Goal: Information Seeking & Learning: Learn about a topic

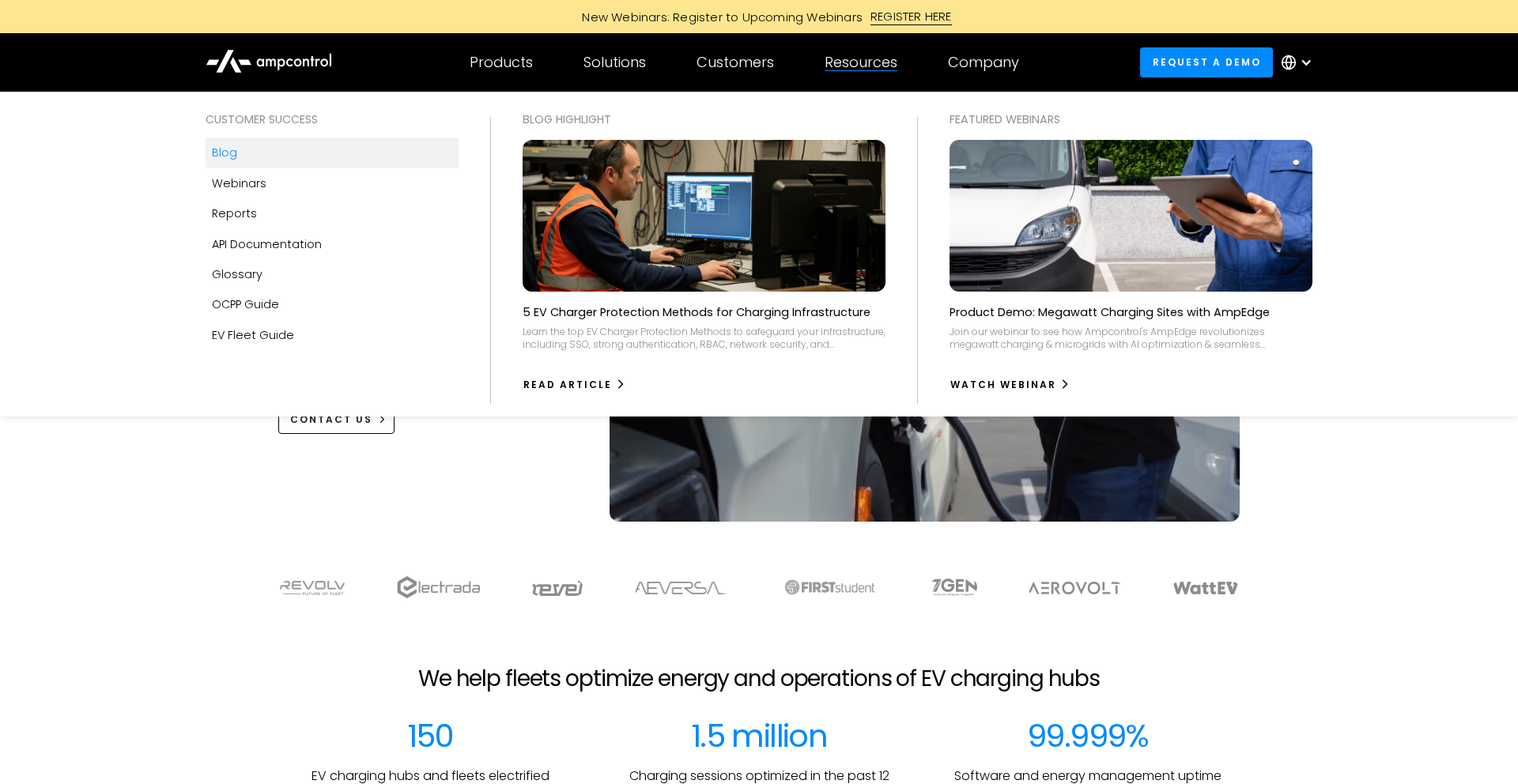
click at [238, 145] on link "Blog" at bounding box center [332, 152] width 253 height 30
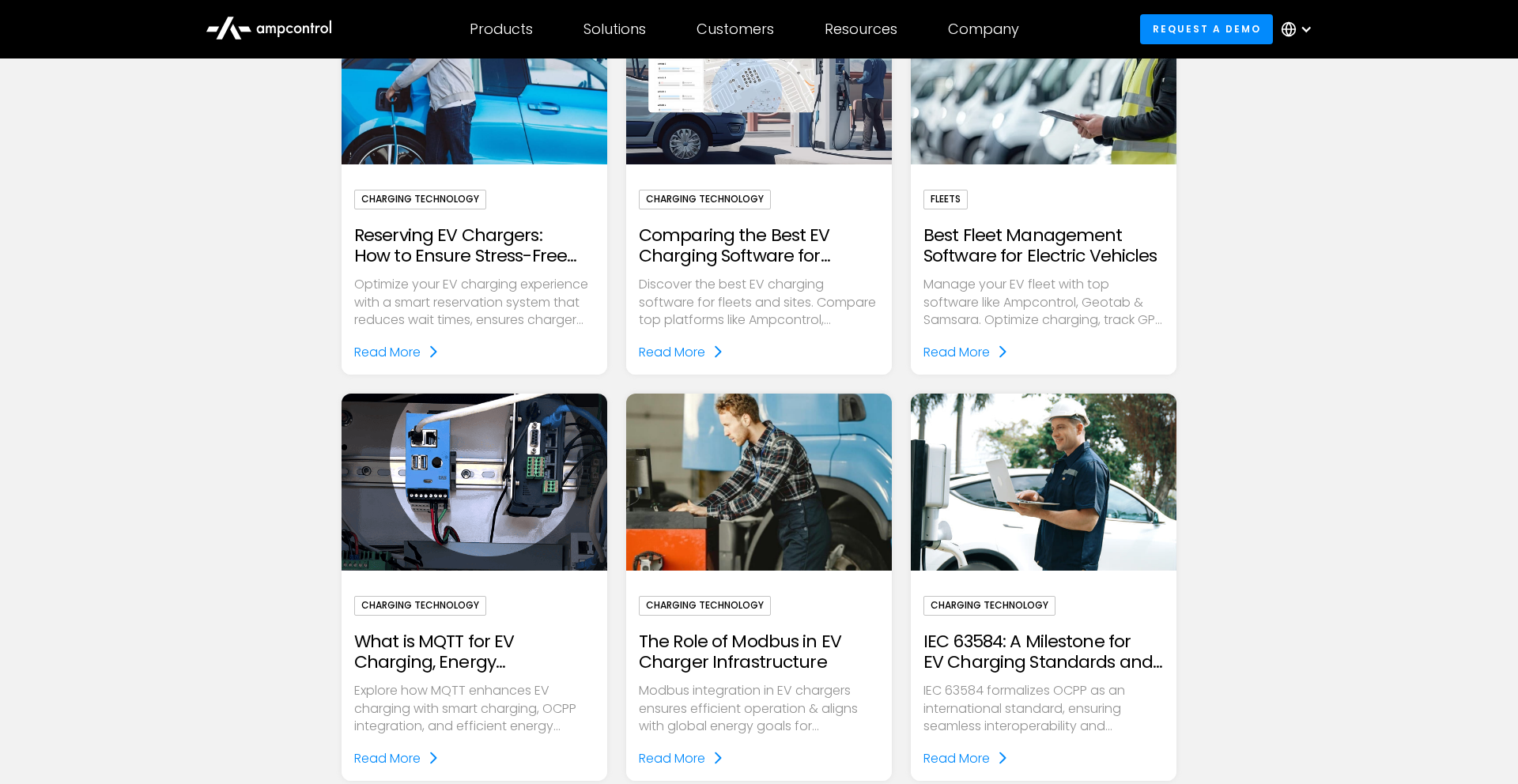
scroll to position [1301, 0]
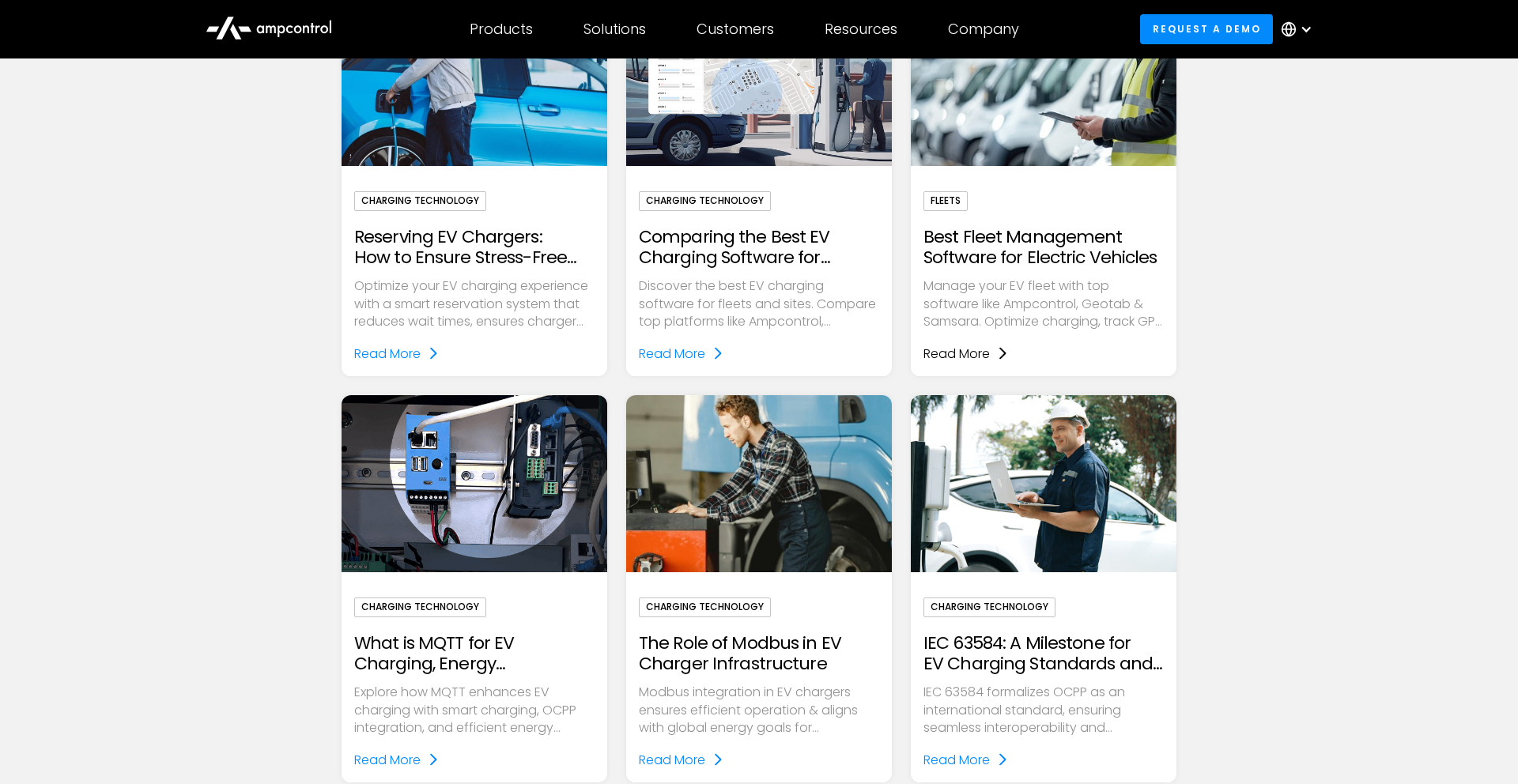
click at [934, 356] on div "Read More" at bounding box center [957, 354] width 67 height 21
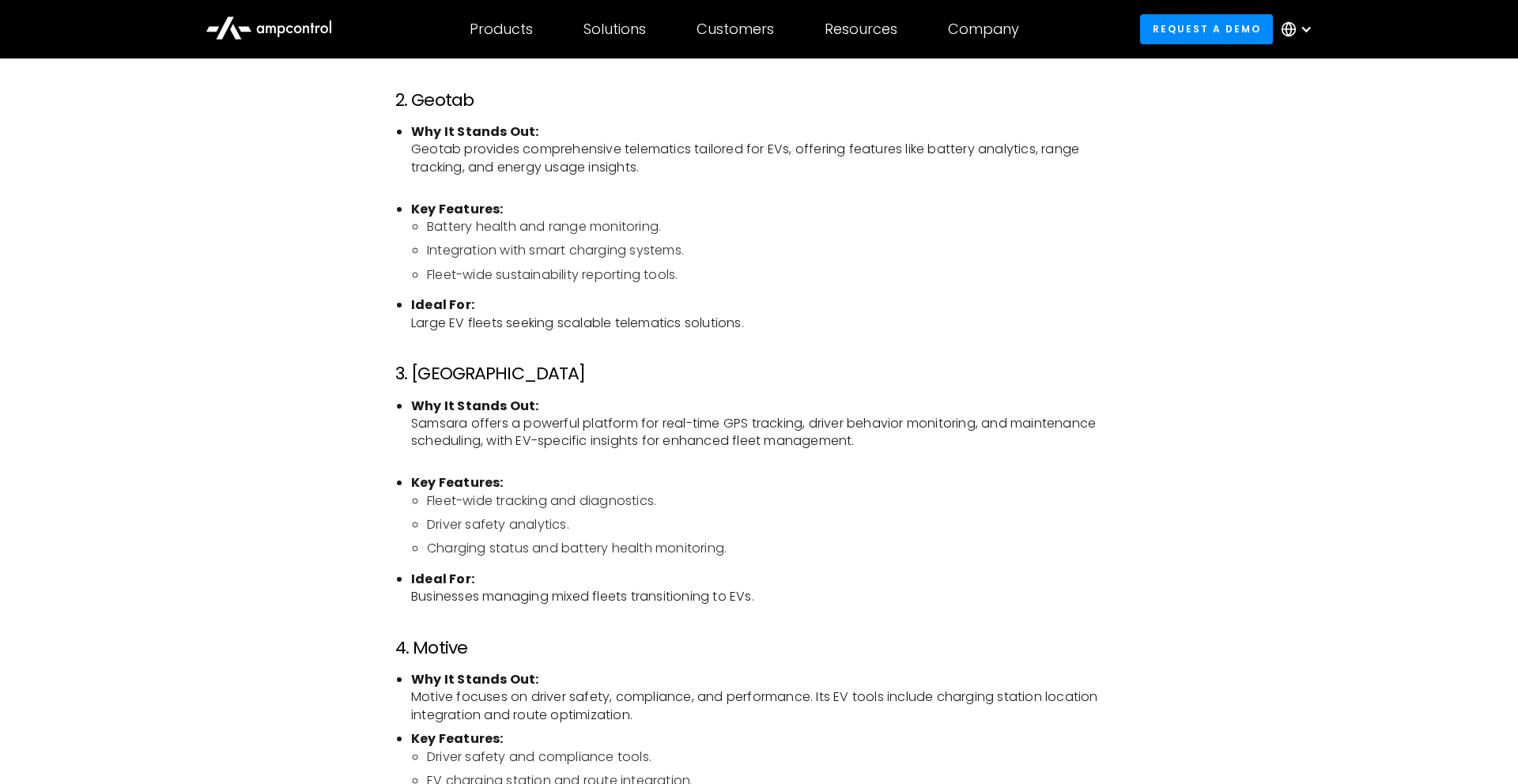
scroll to position [1924, 0]
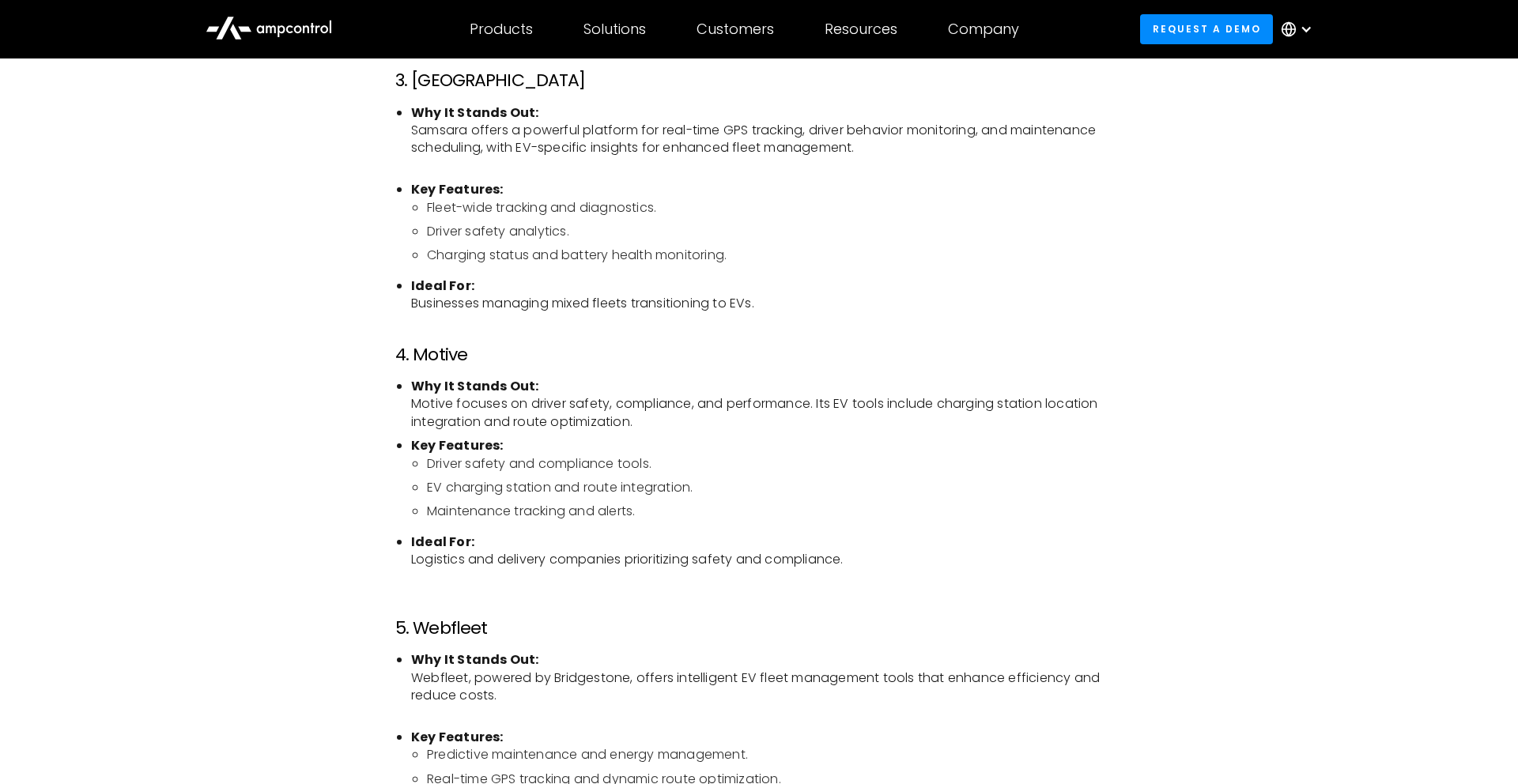
click at [436, 627] on h3 "5. Webfleet" at bounding box center [759, 628] width 727 height 21
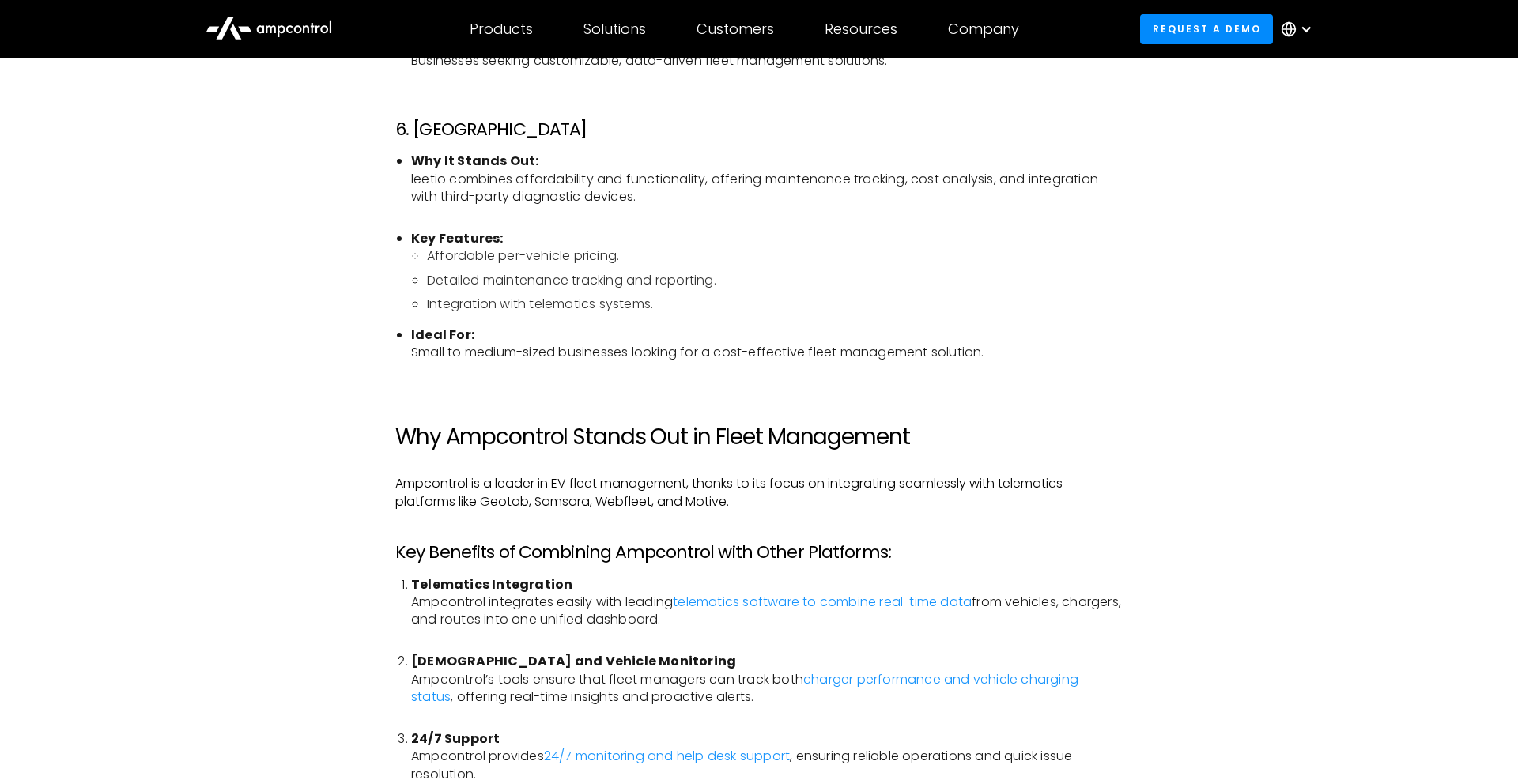
scroll to position [2939, 0]
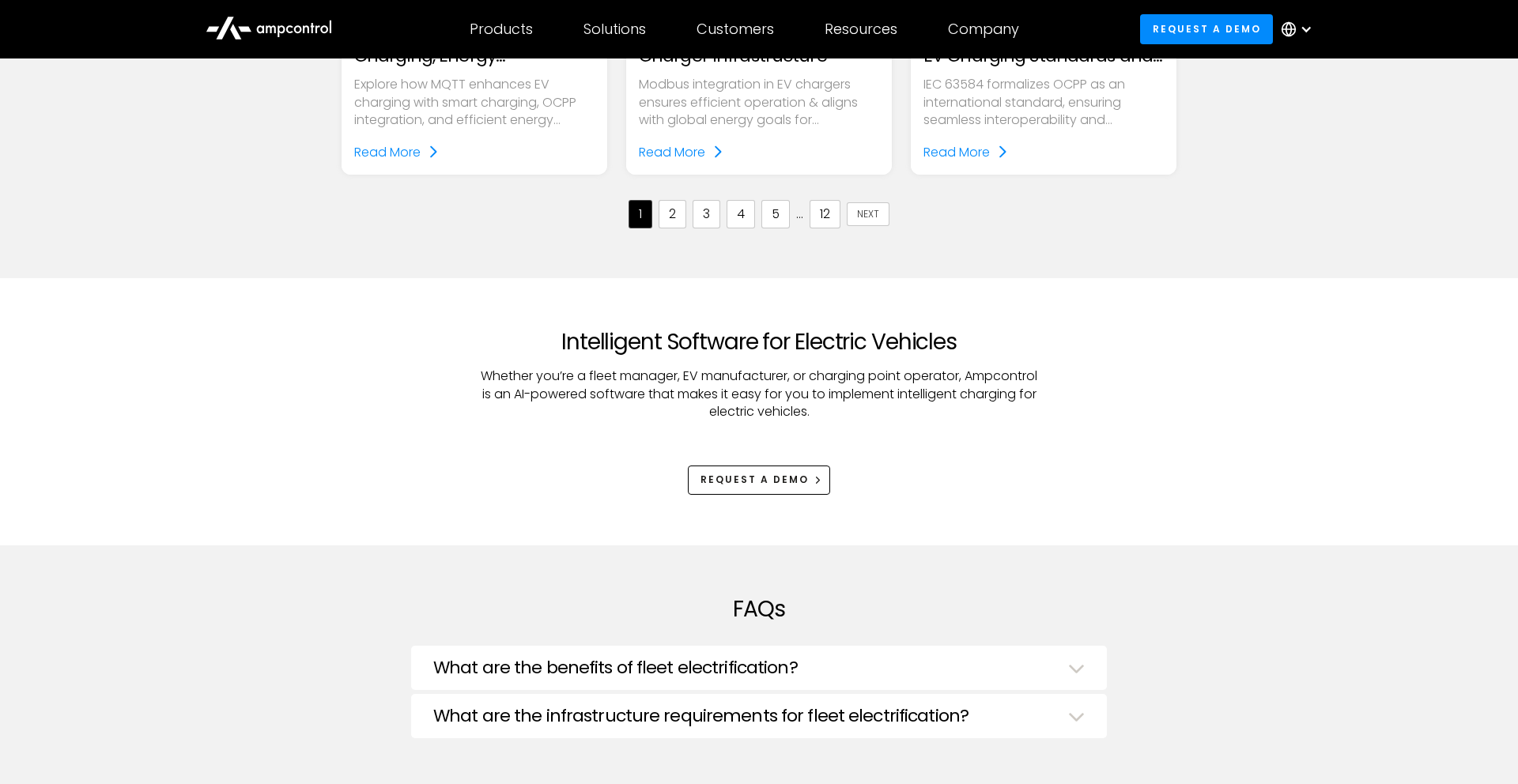
scroll to position [1825, 0]
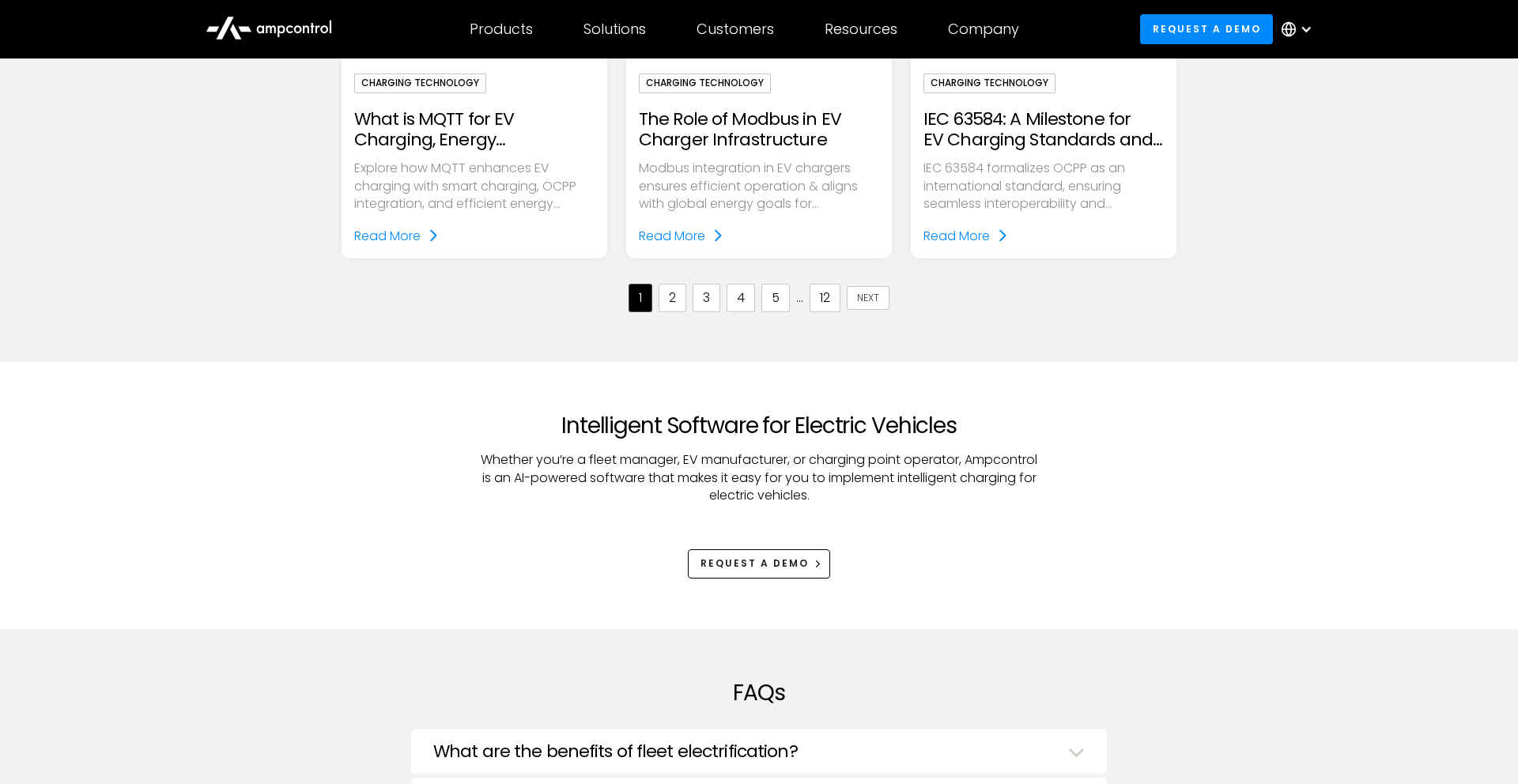
click at [671, 291] on link "2" at bounding box center [672, 297] width 28 height 29
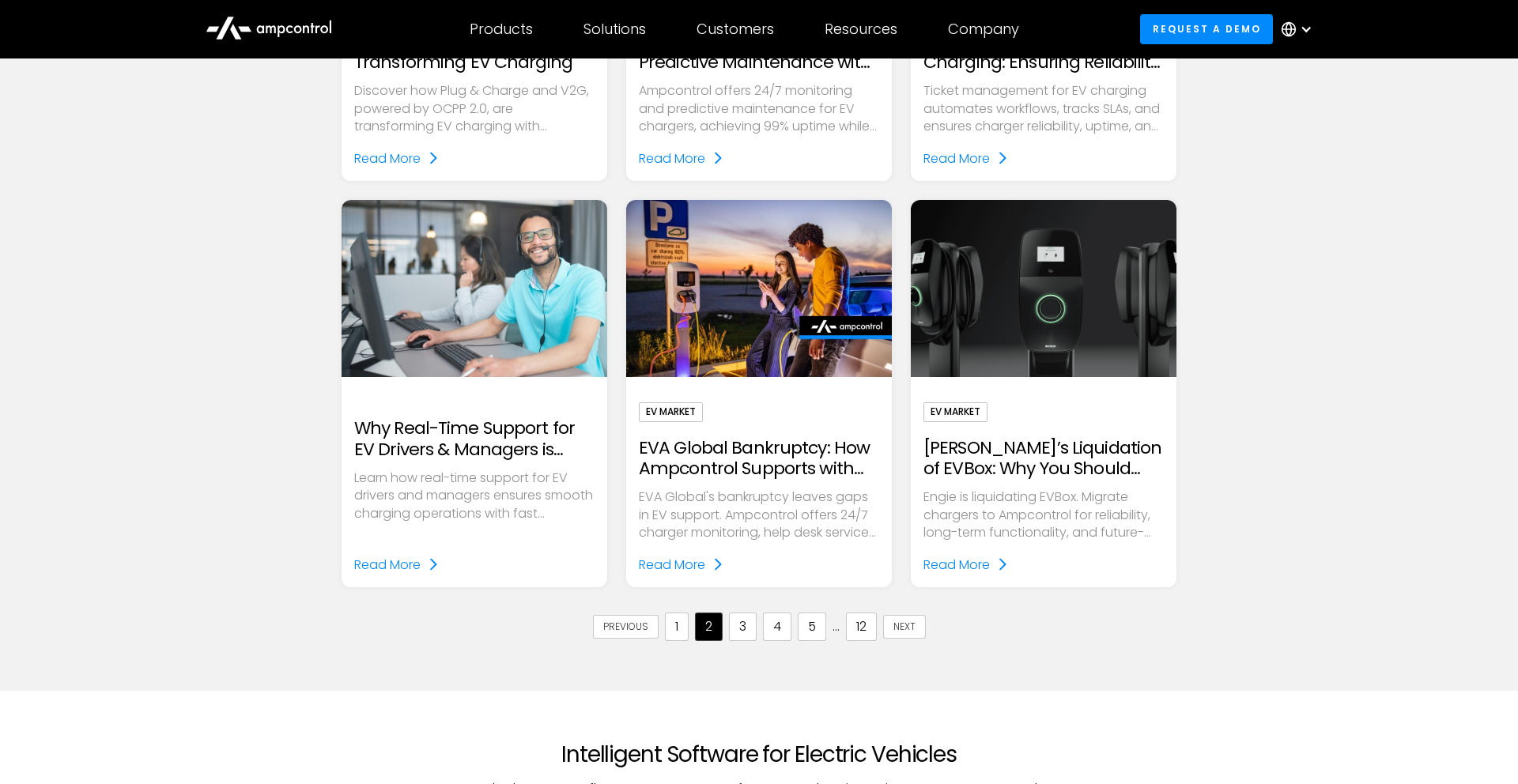
scroll to position [1529, 0]
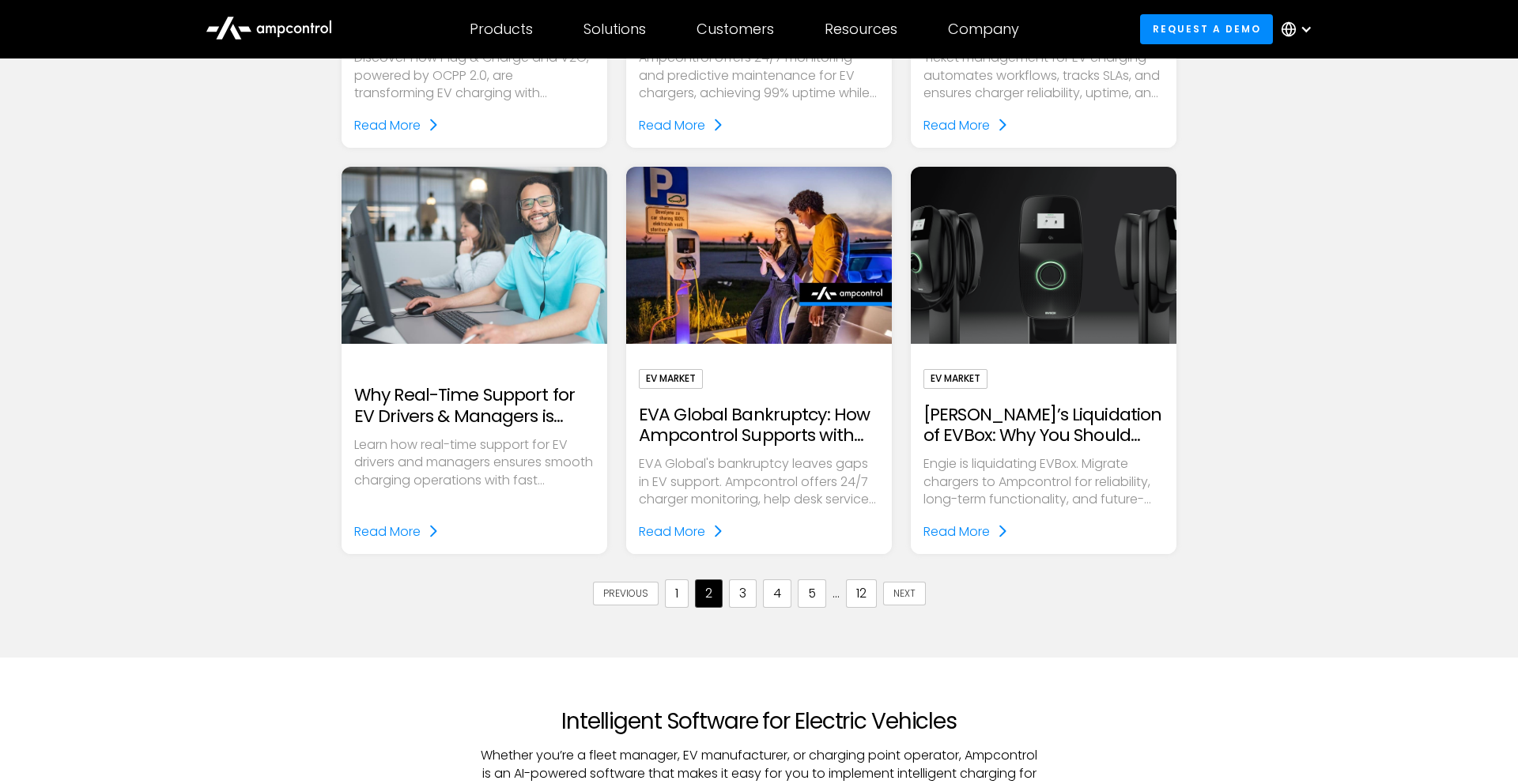
click at [748, 602] on link "3" at bounding box center [743, 593] width 28 height 29
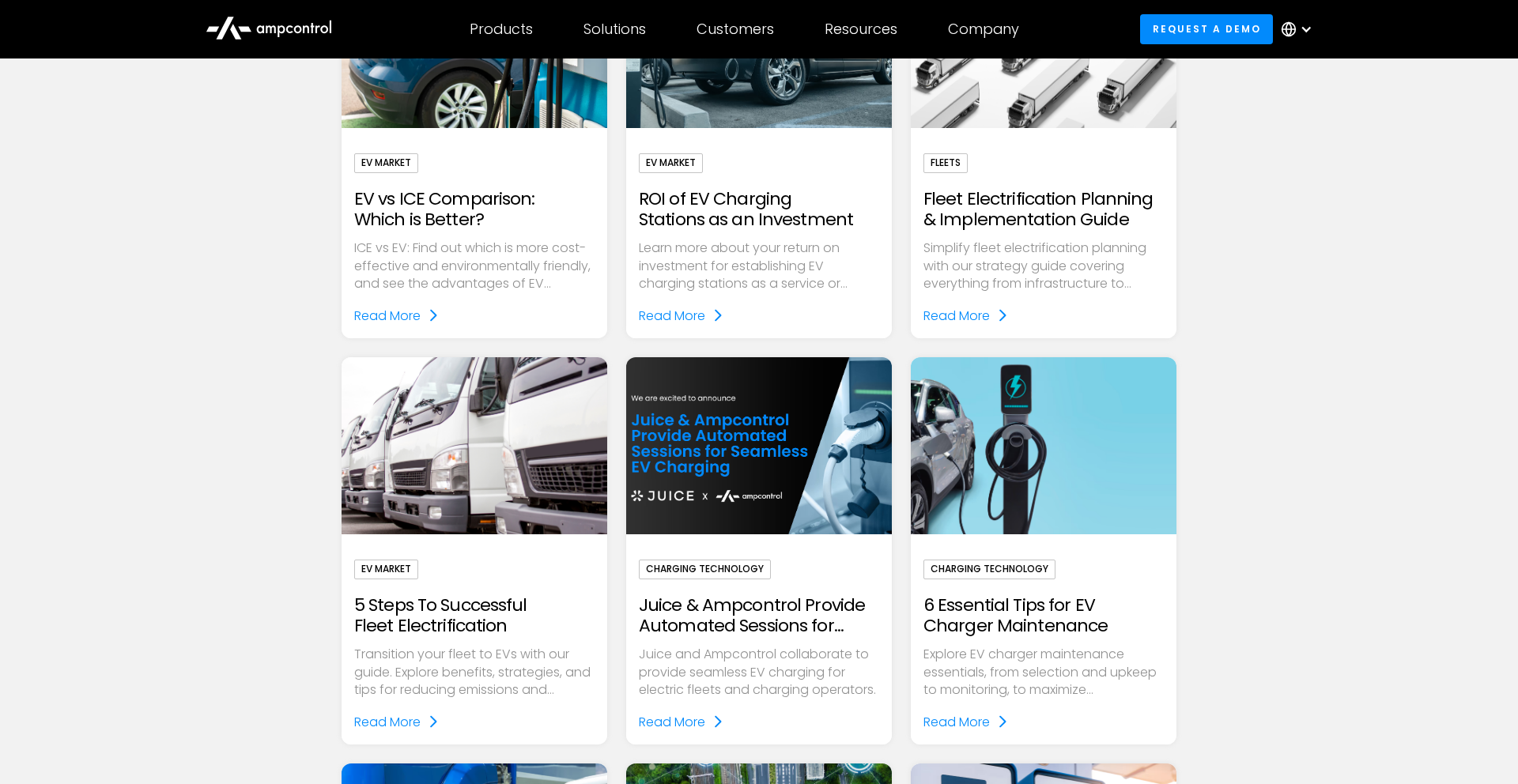
scroll to position [933, 0]
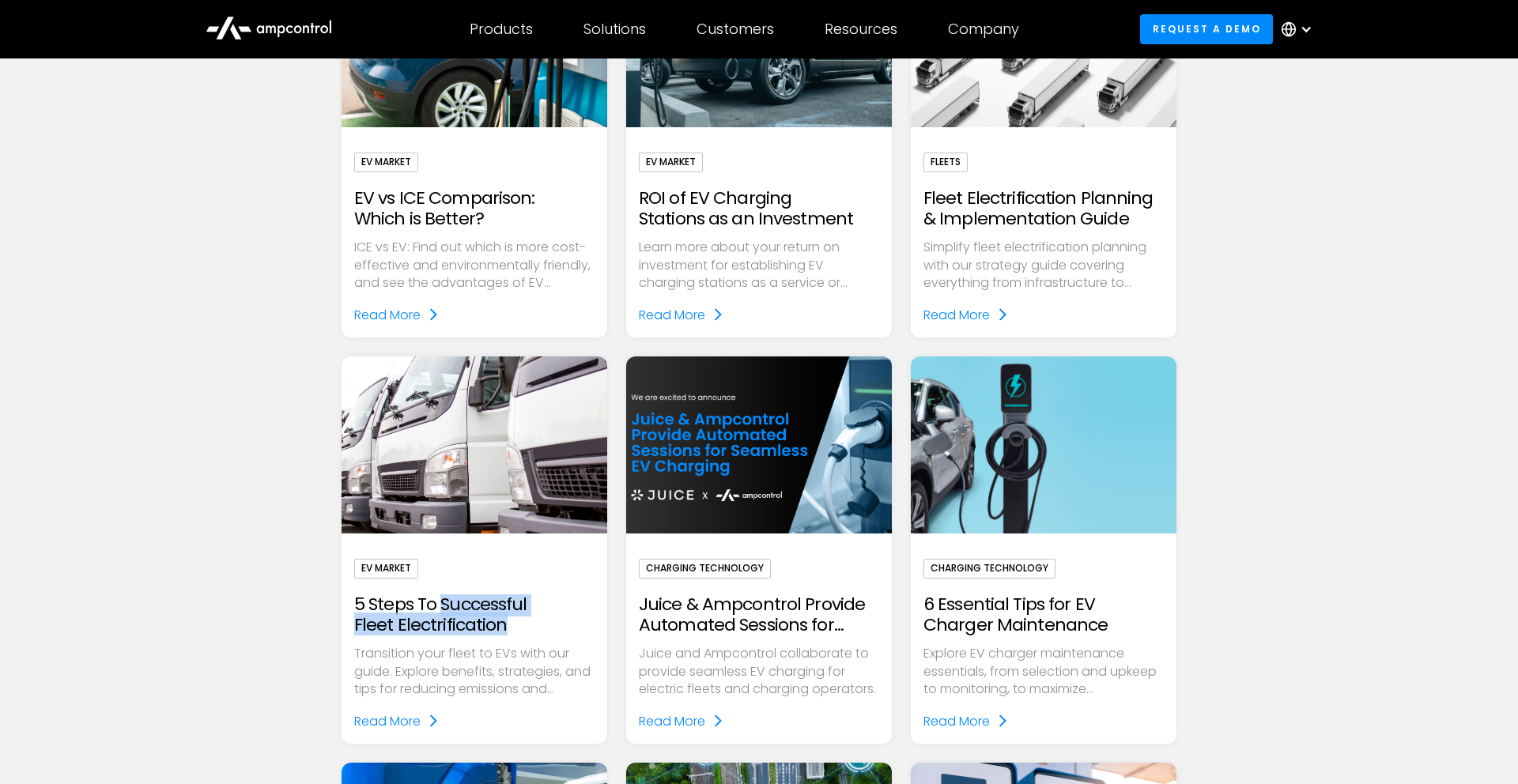
drag, startPoint x: 441, startPoint y: 604, endPoint x: 524, endPoint y: 622, distance: 84.9
click at [524, 622] on h2 "5 Steps To Successful Fleet Electrification" at bounding box center [474, 616] width 240 height 42
click at [524, 621] on h2 "5 Steps To Successful Fleet Electrification" at bounding box center [474, 616] width 240 height 42
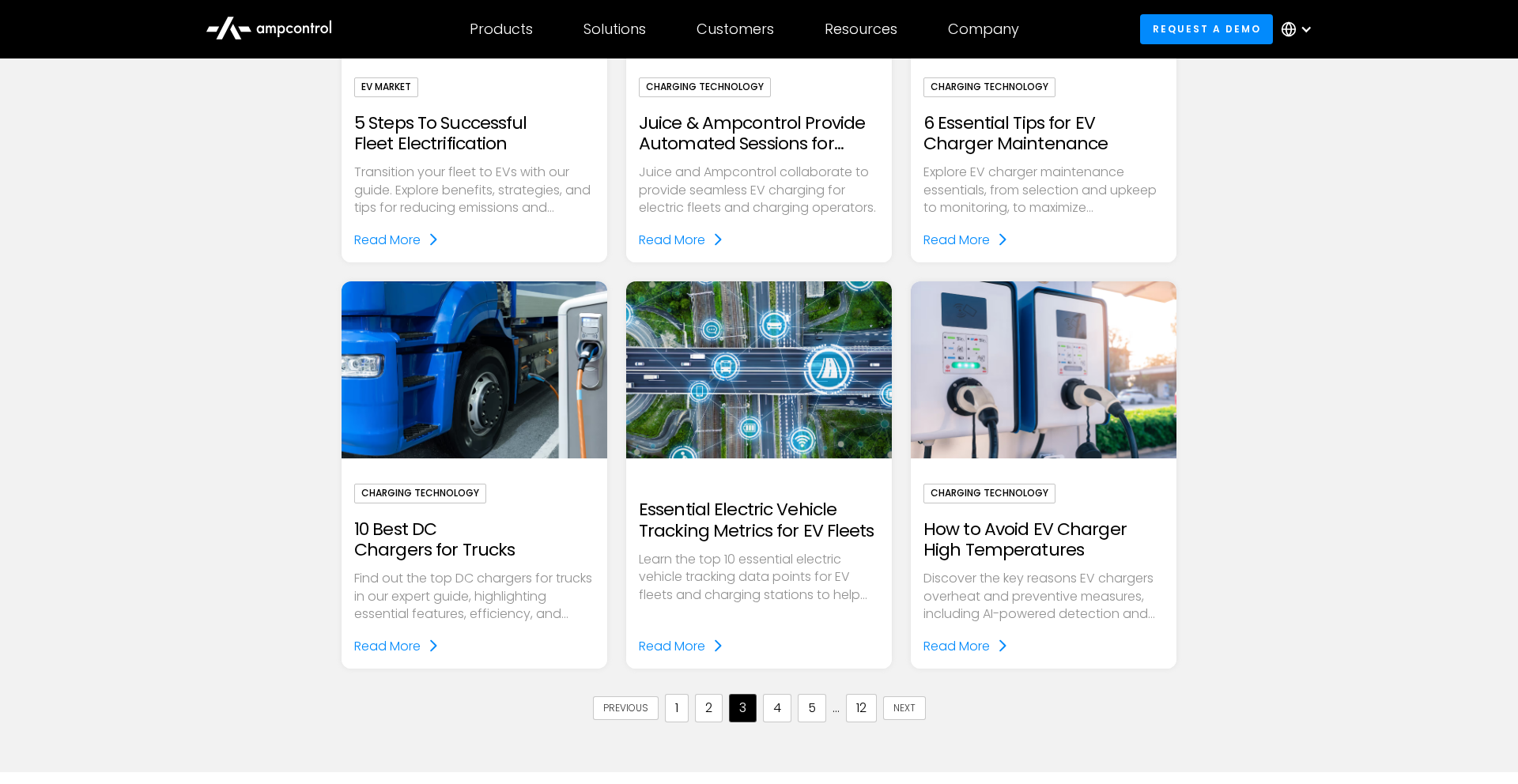
scroll to position [1429, 0]
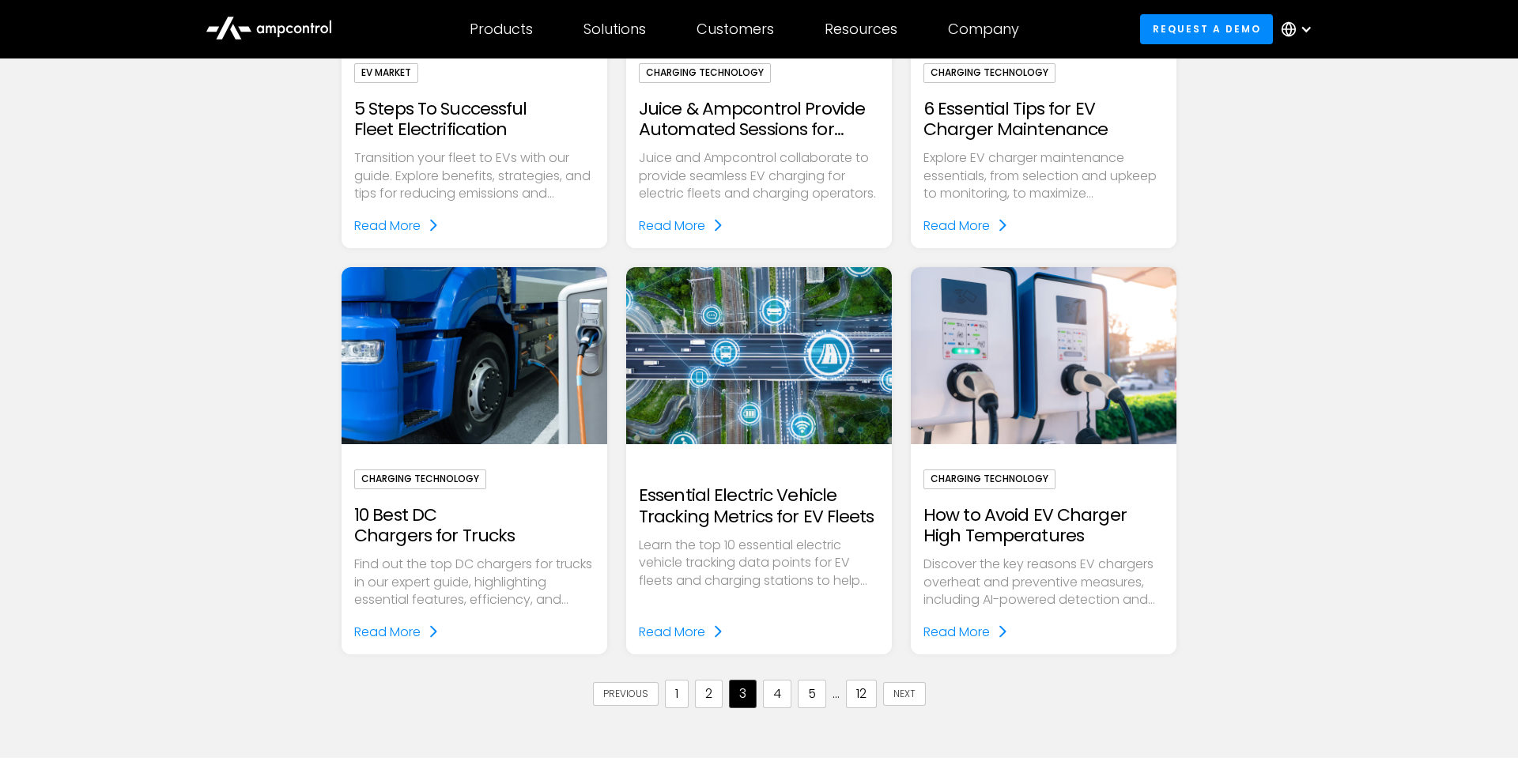
click at [782, 692] on link "4" at bounding box center [777, 694] width 29 height 29
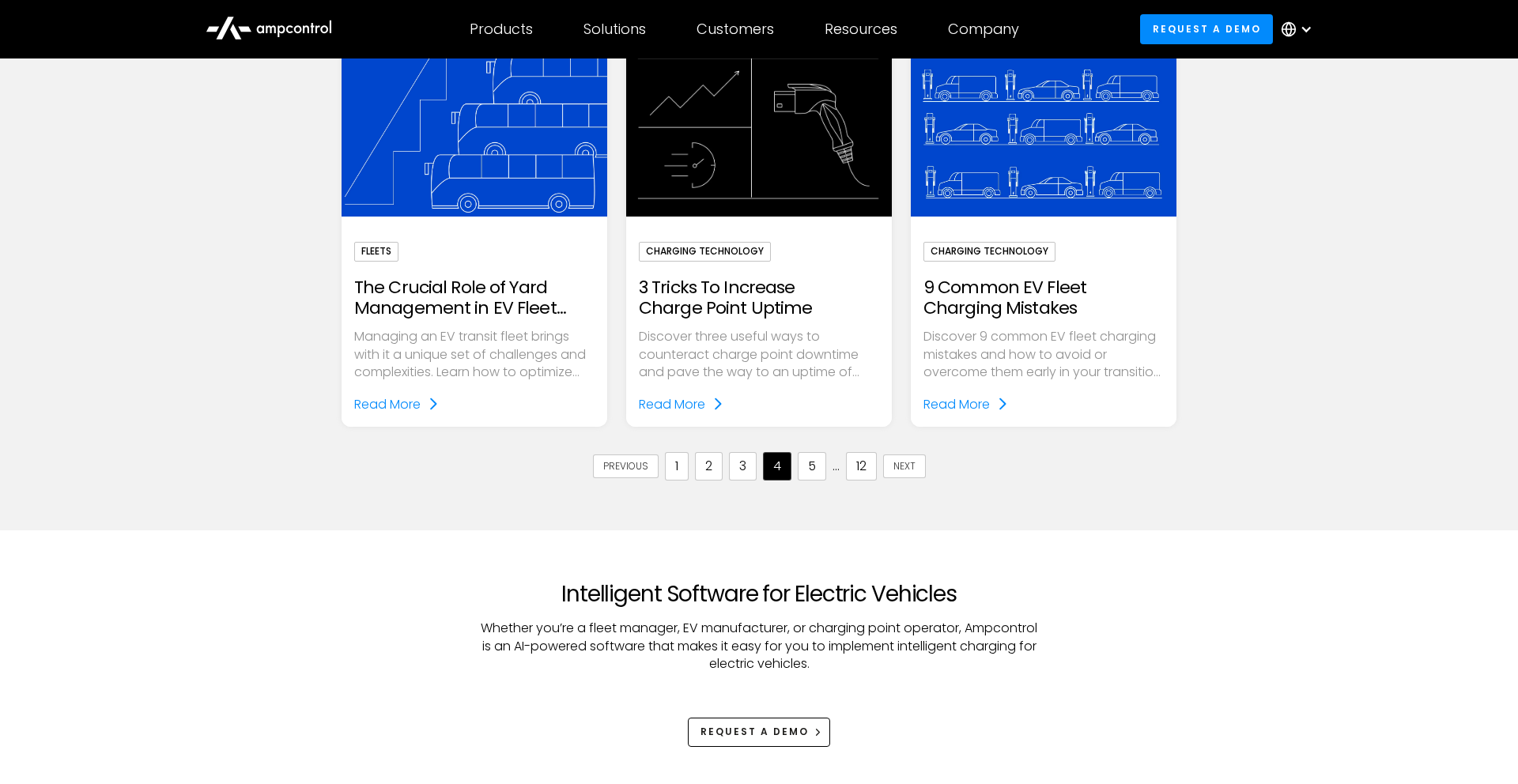
scroll to position [1617, 0]
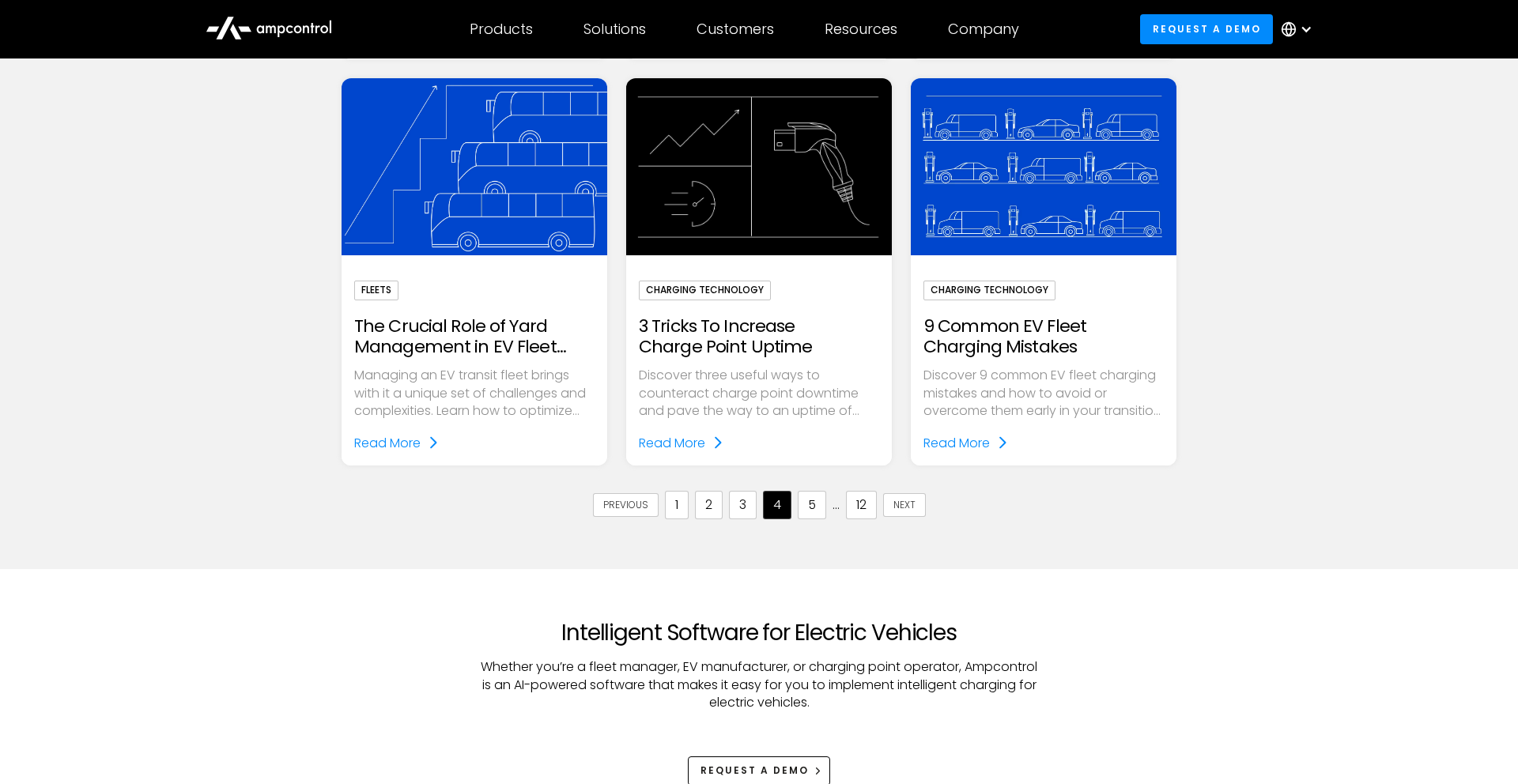
click at [810, 505] on link "5" at bounding box center [812, 505] width 29 height 29
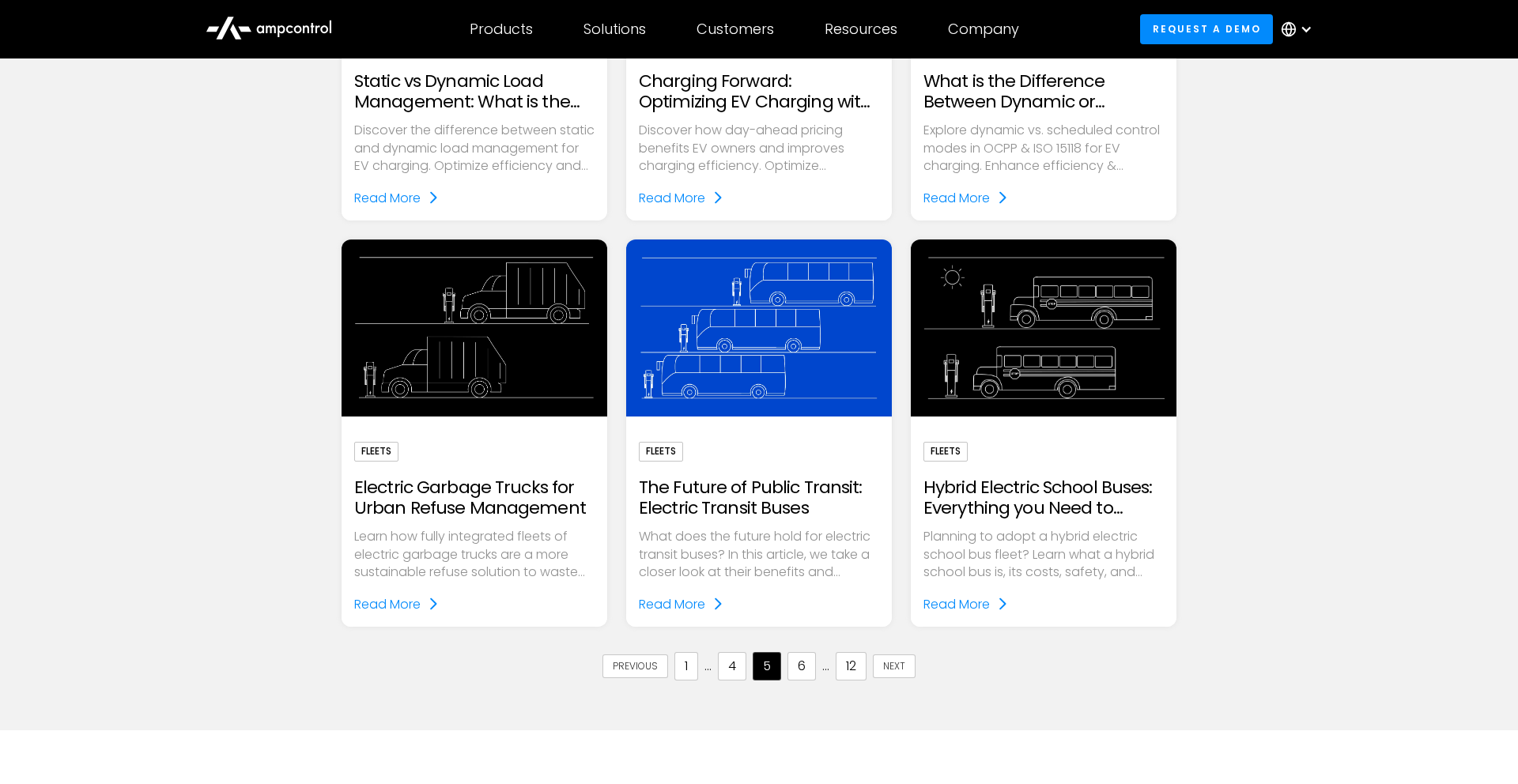
scroll to position [1504, 0]
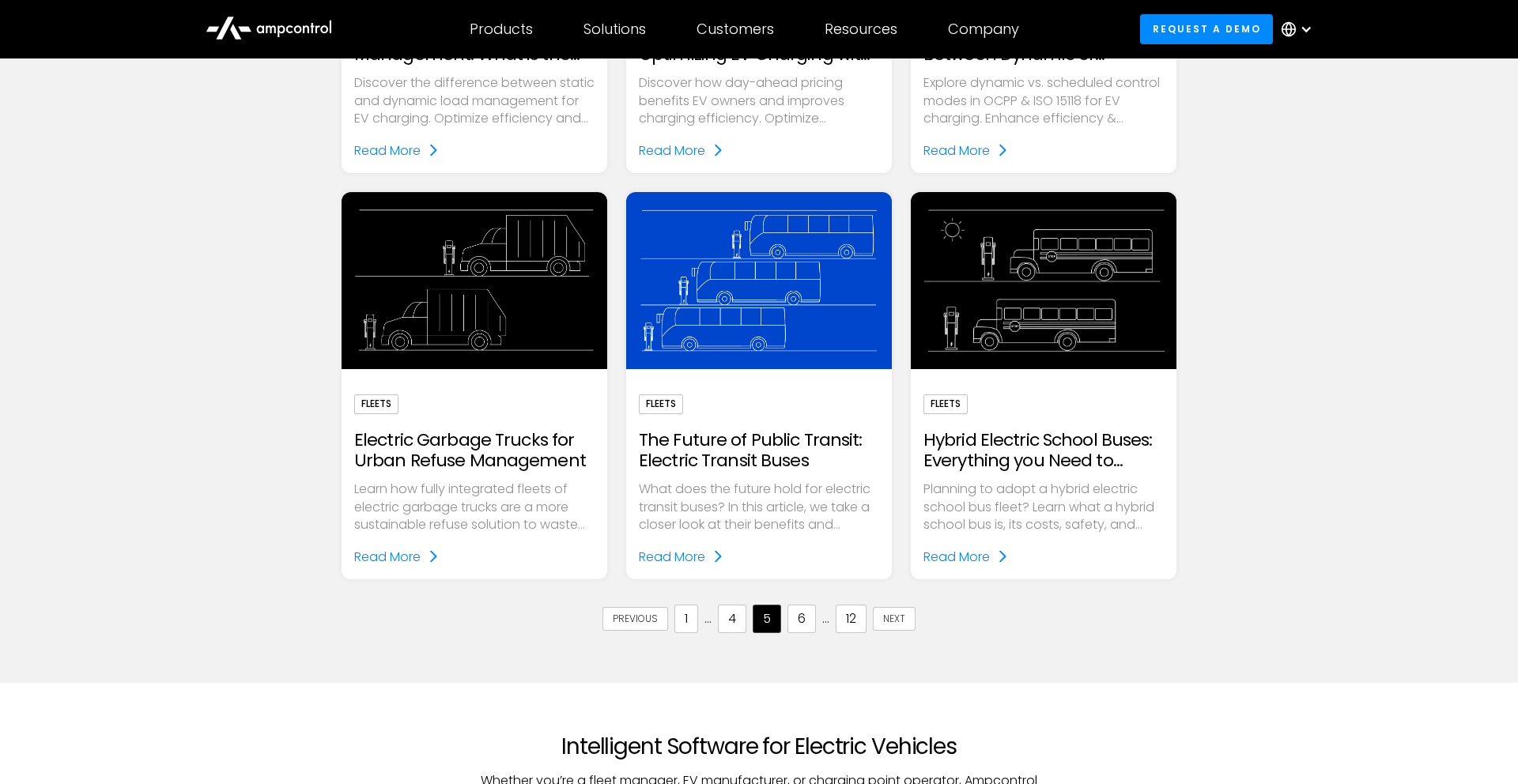
click at [730, 618] on link "4" at bounding box center [732, 619] width 29 height 29
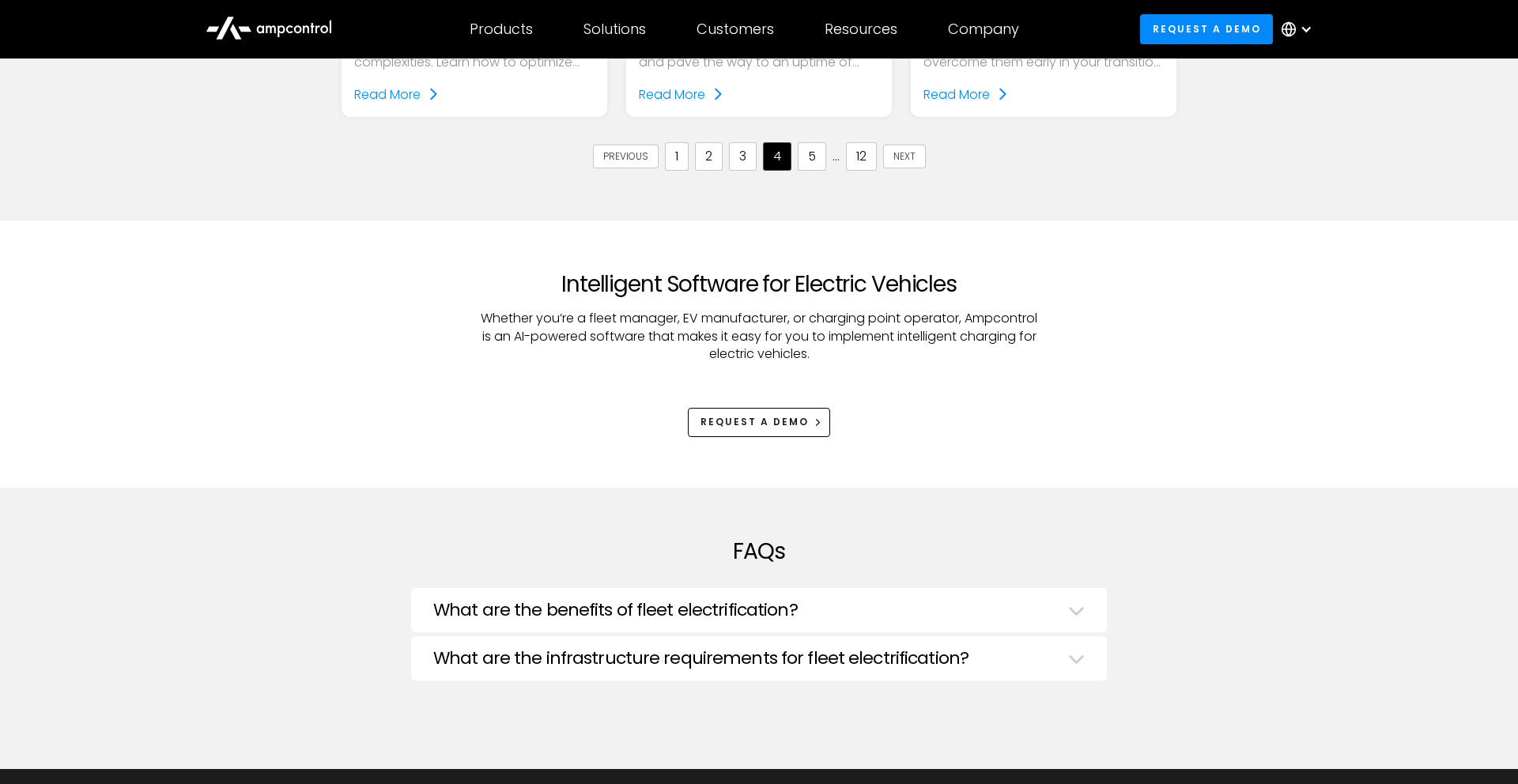
scroll to position [2007, 0]
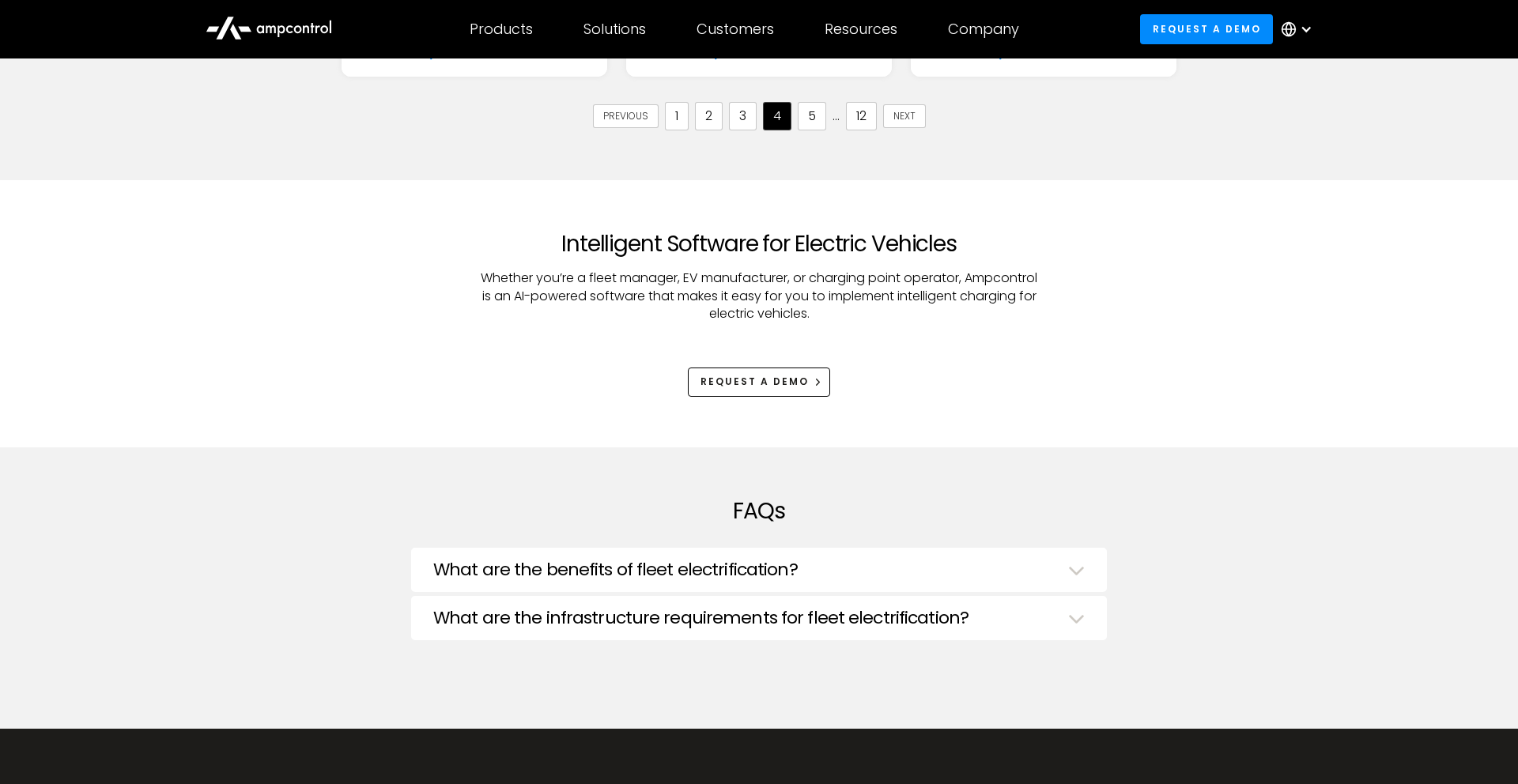
click at [842, 583] on div "What are the benefits of fleet electrification?" at bounding box center [759, 572] width 652 height 25
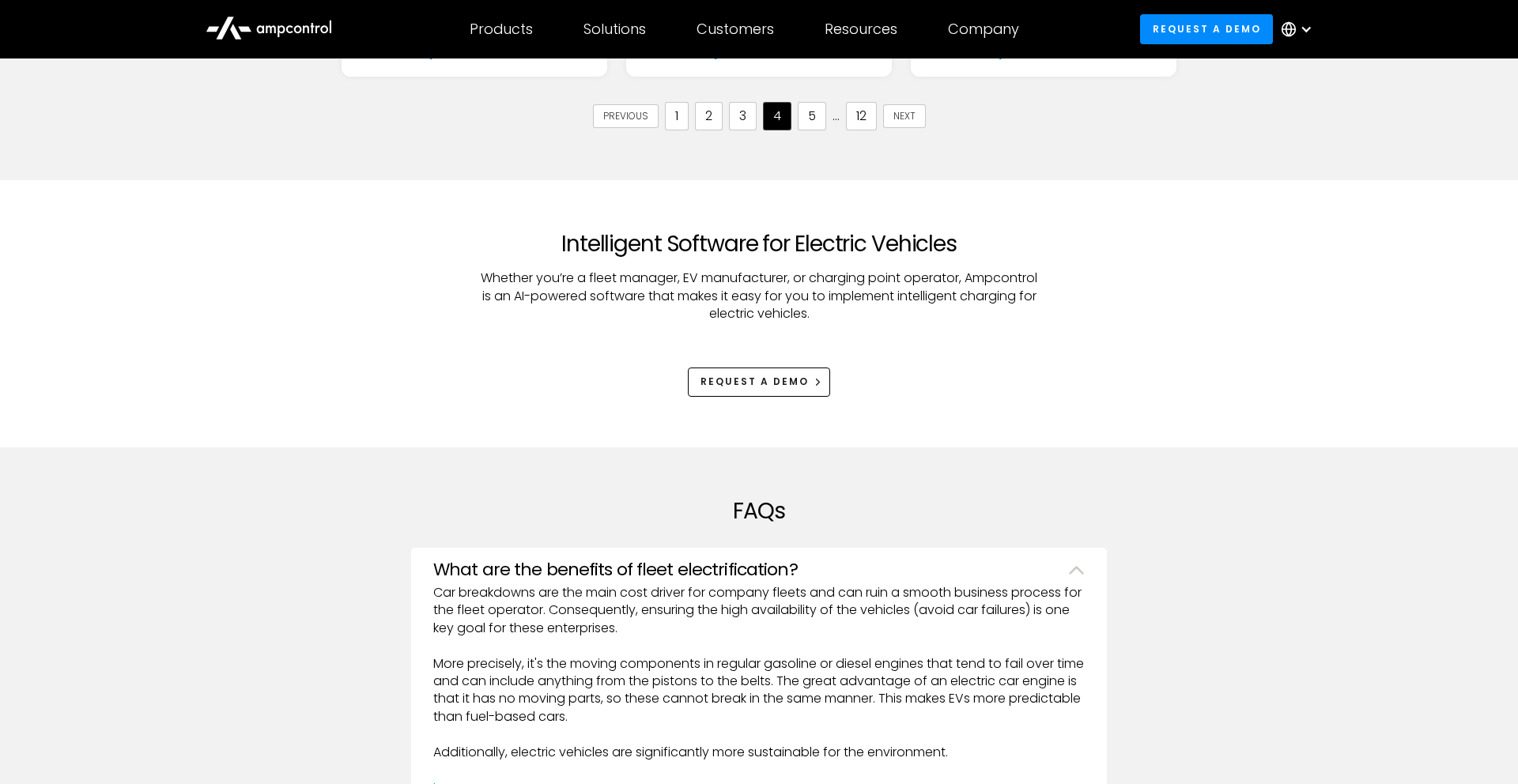
click at [842, 583] on div "What are the benefits of fleet electrification?" at bounding box center [759, 572] width 652 height 25
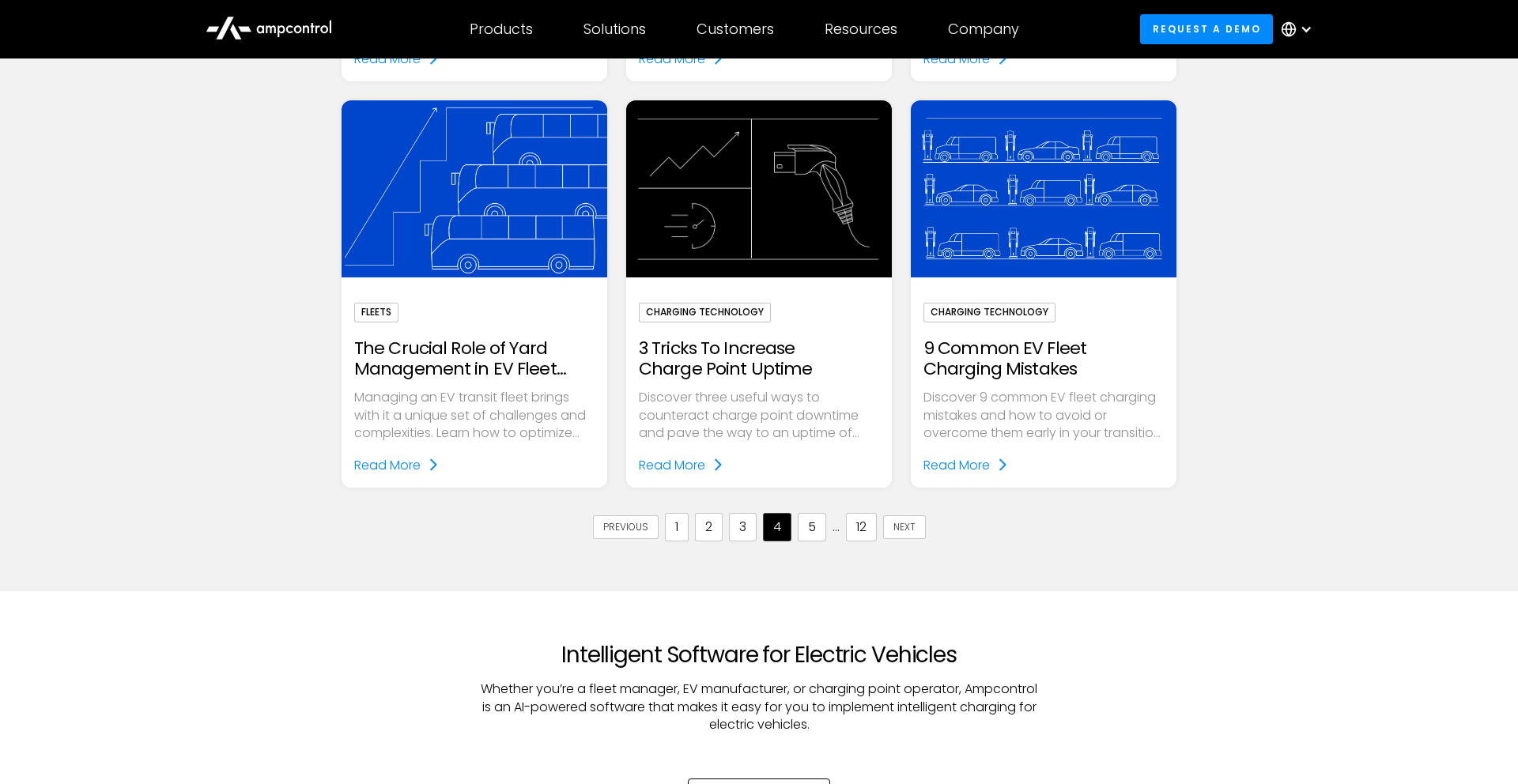
scroll to position [1728, 0]
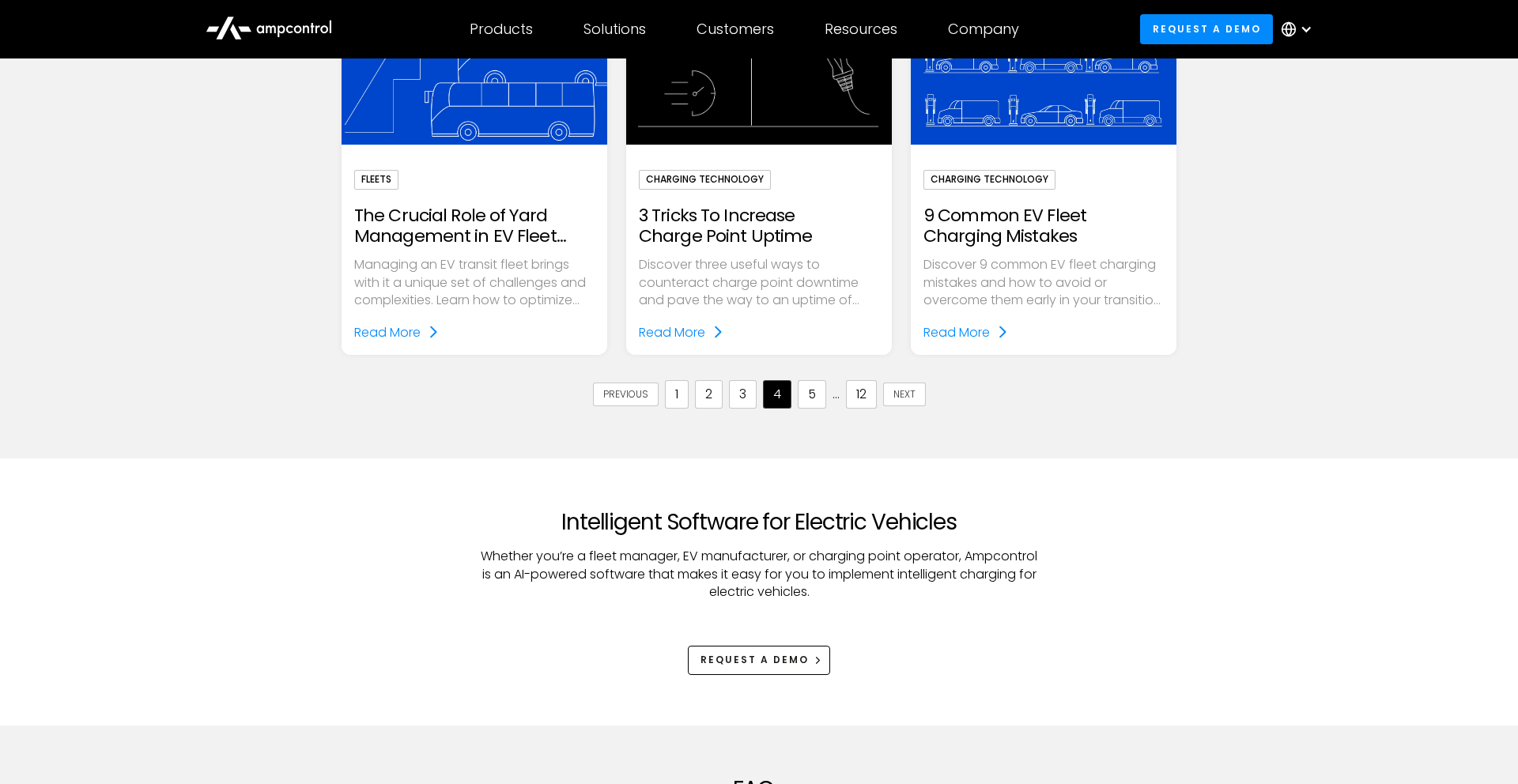
click at [741, 389] on link "3" at bounding box center [743, 394] width 28 height 29
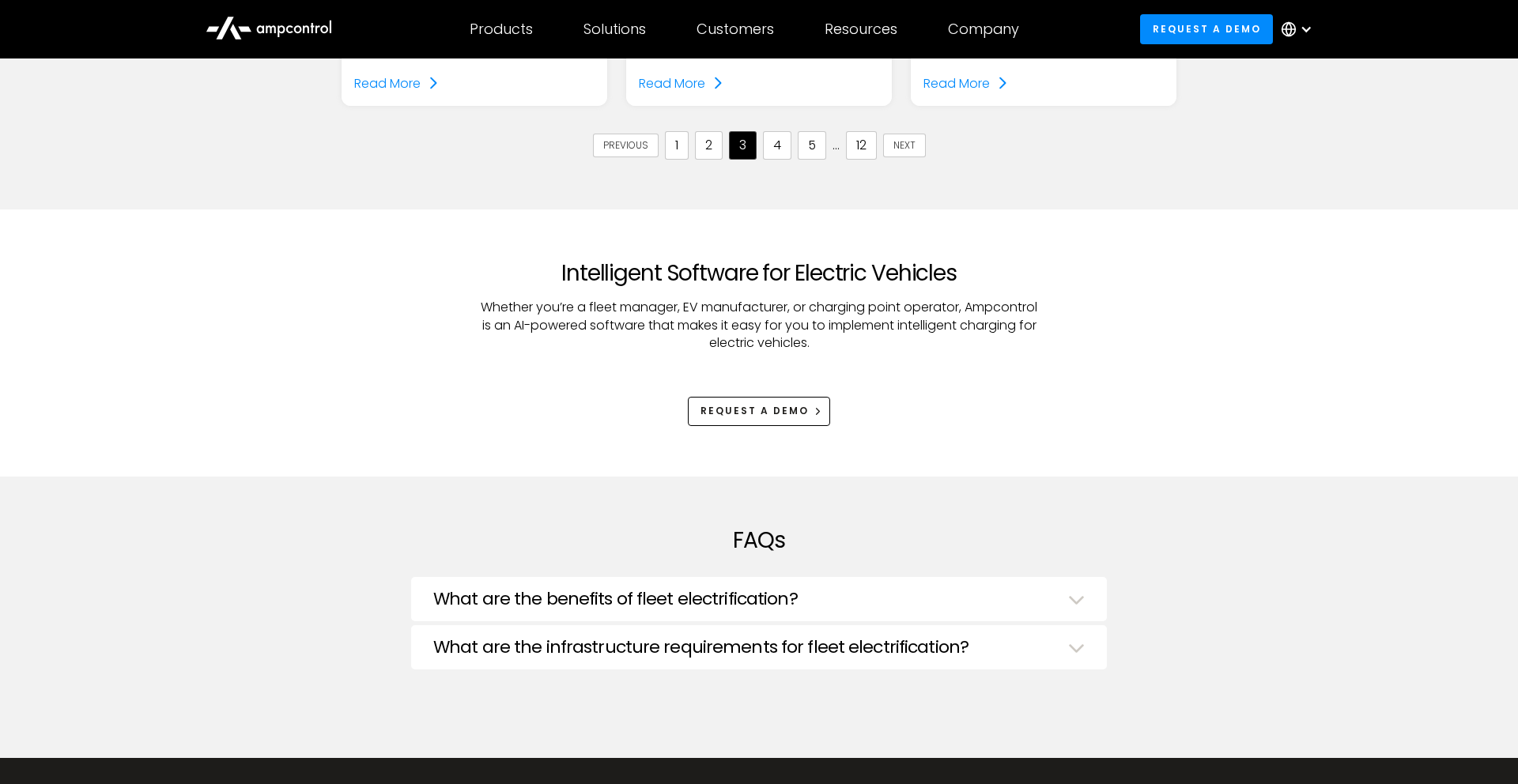
scroll to position [1960, 0]
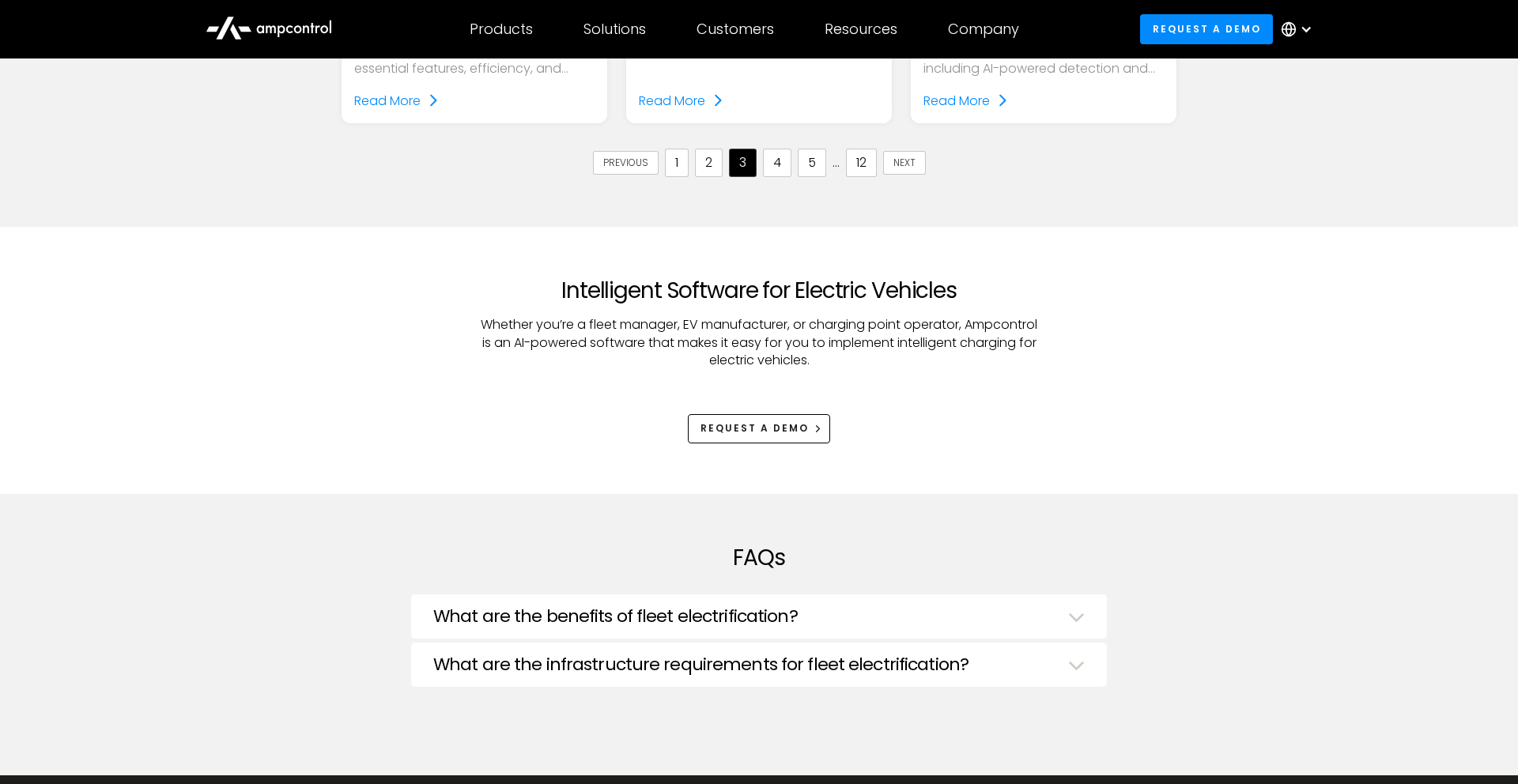
click at [682, 169] on link "1" at bounding box center [676, 163] width 24 height 29
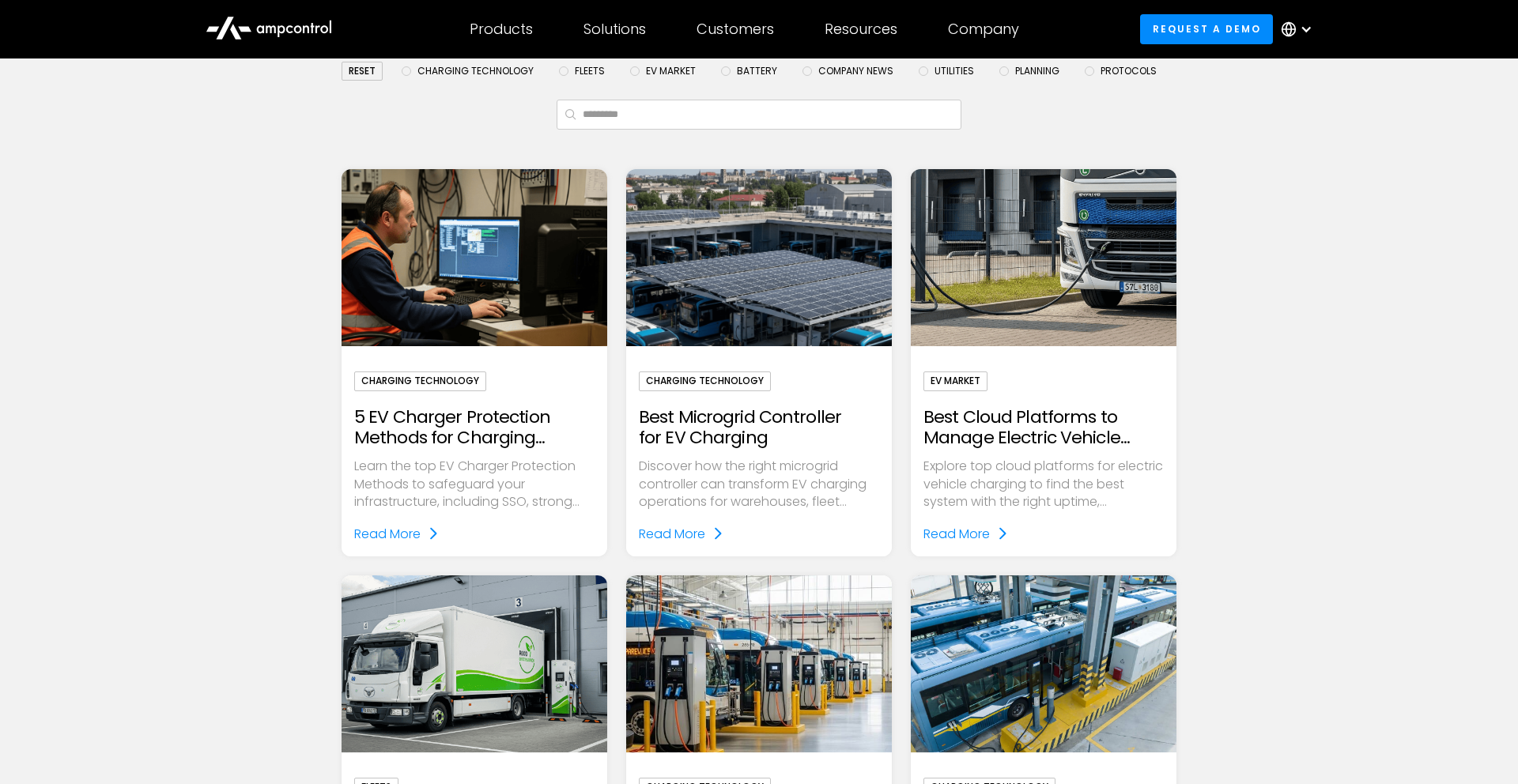
scroll to position [0, 0]
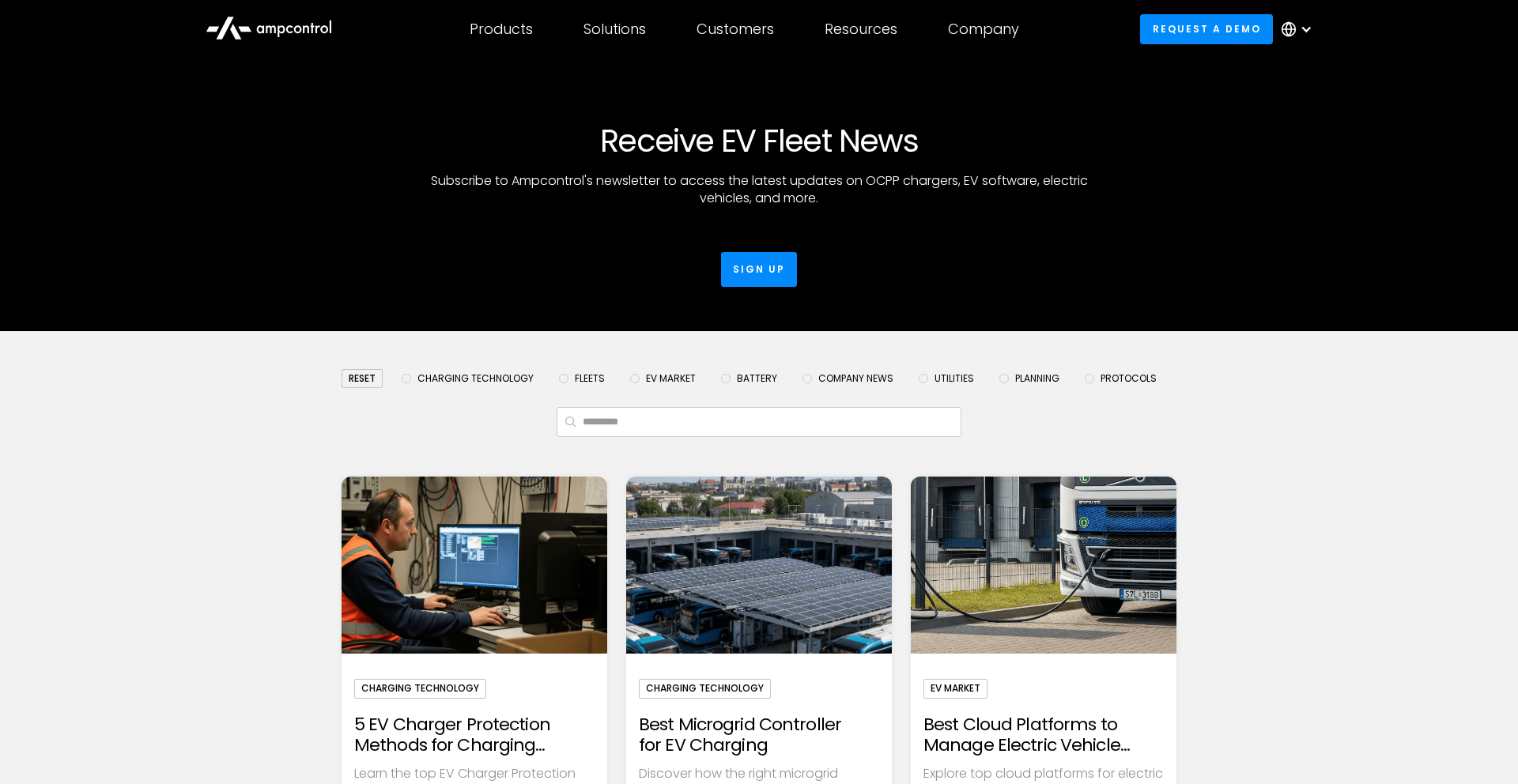
click at [578, 372] on span "Fleets" at bounding box center [589, 378] width 30 height 12
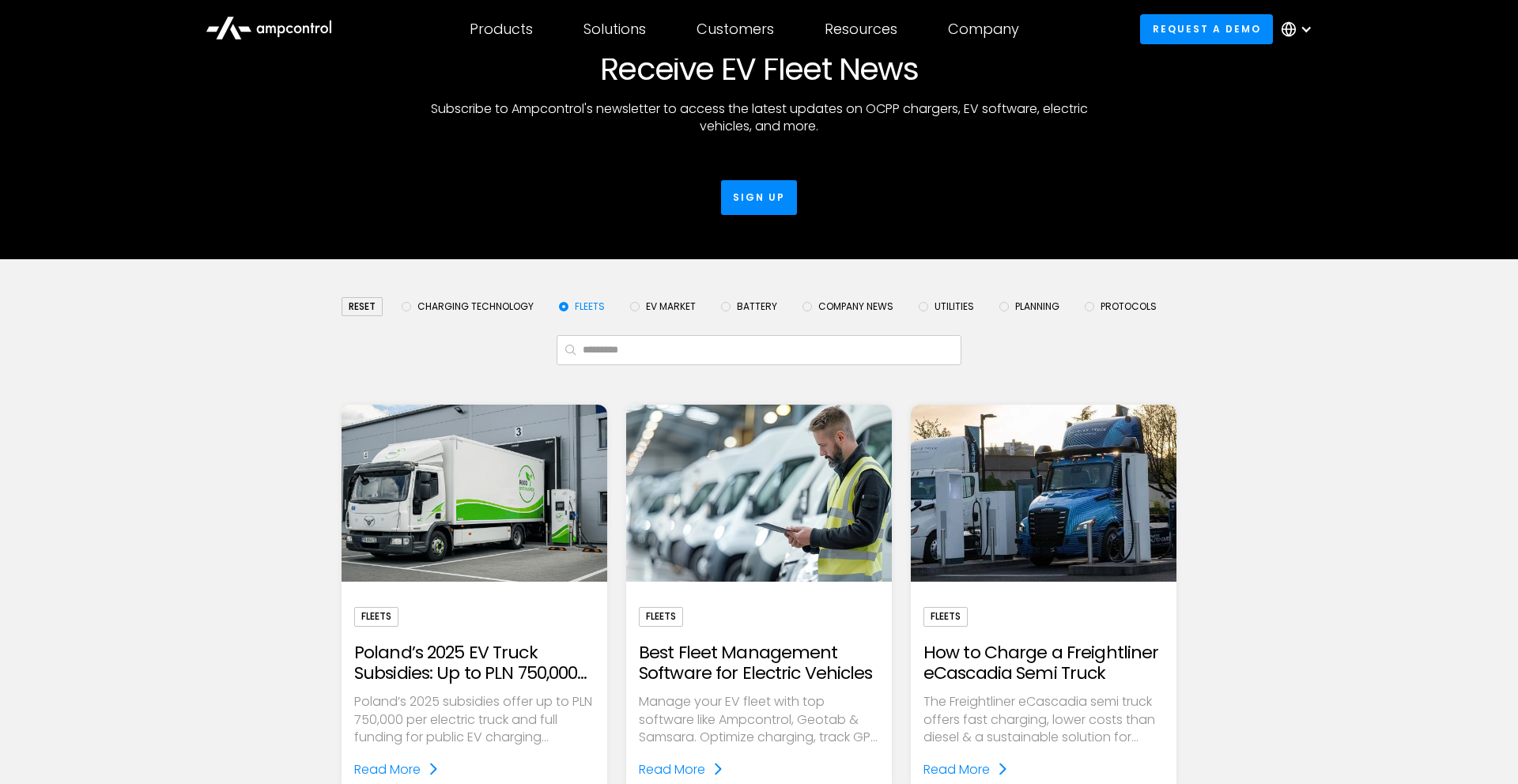
scroll to position [108, 0]
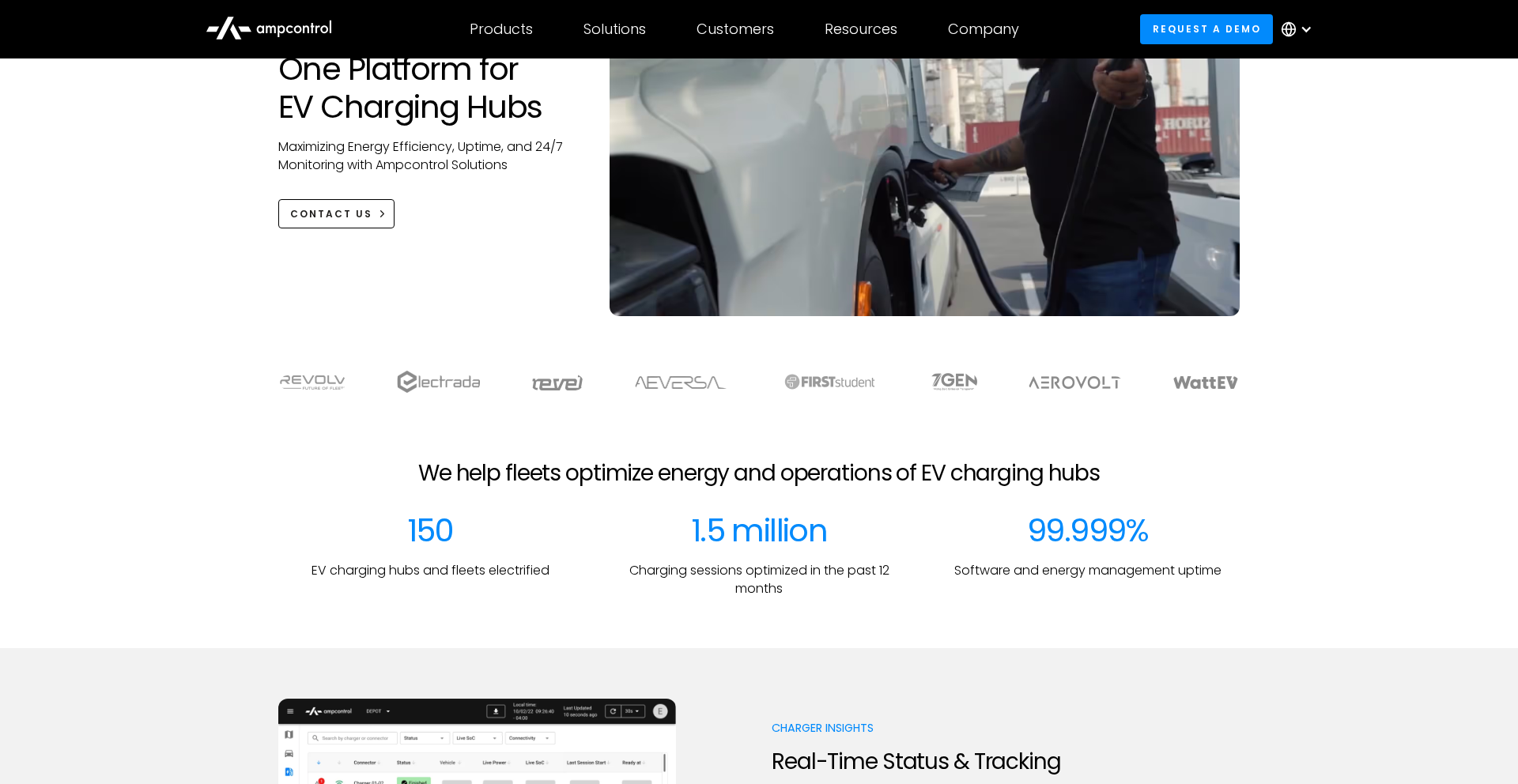
scroll to position [238, 0]
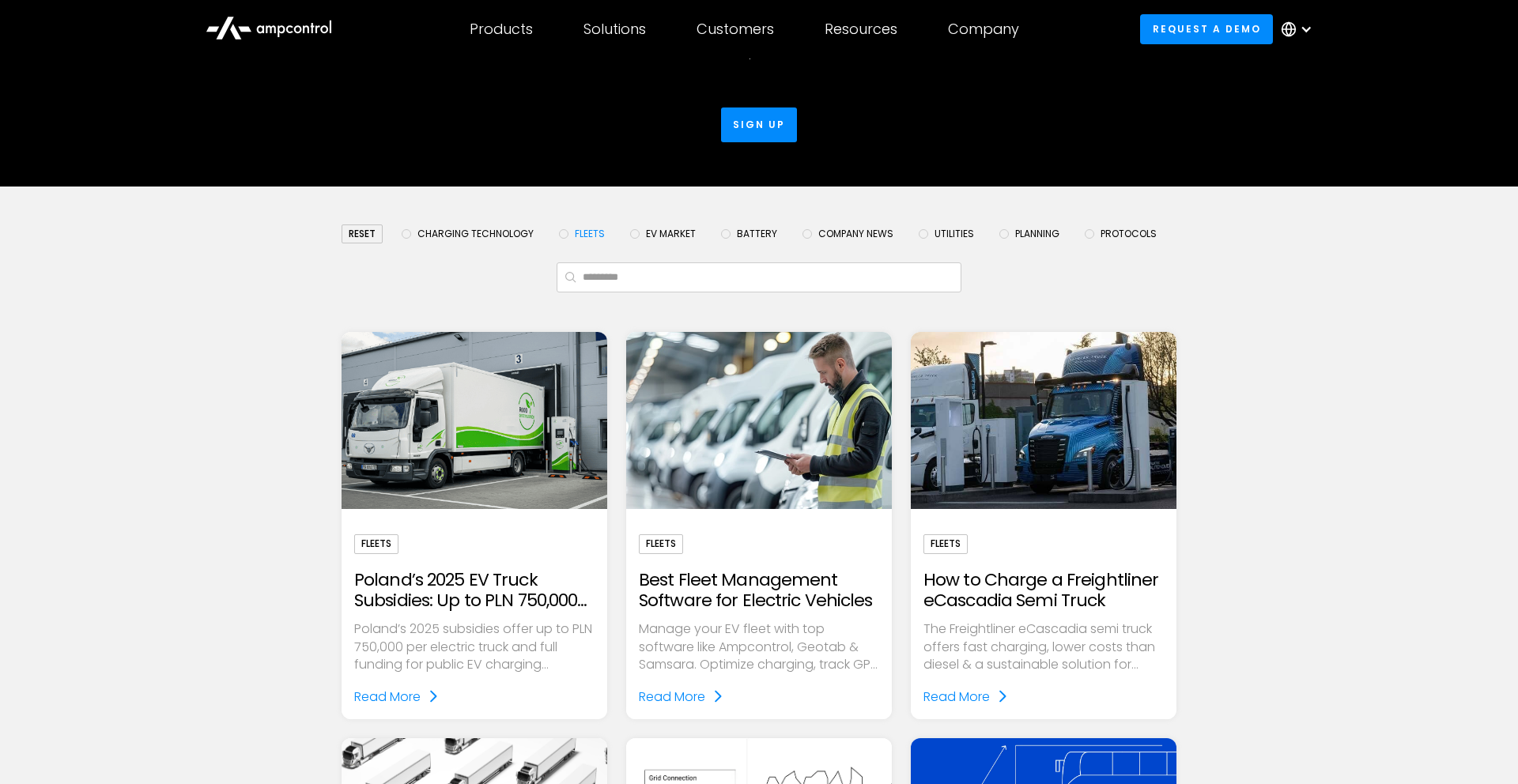
scroll to position [121, 0]
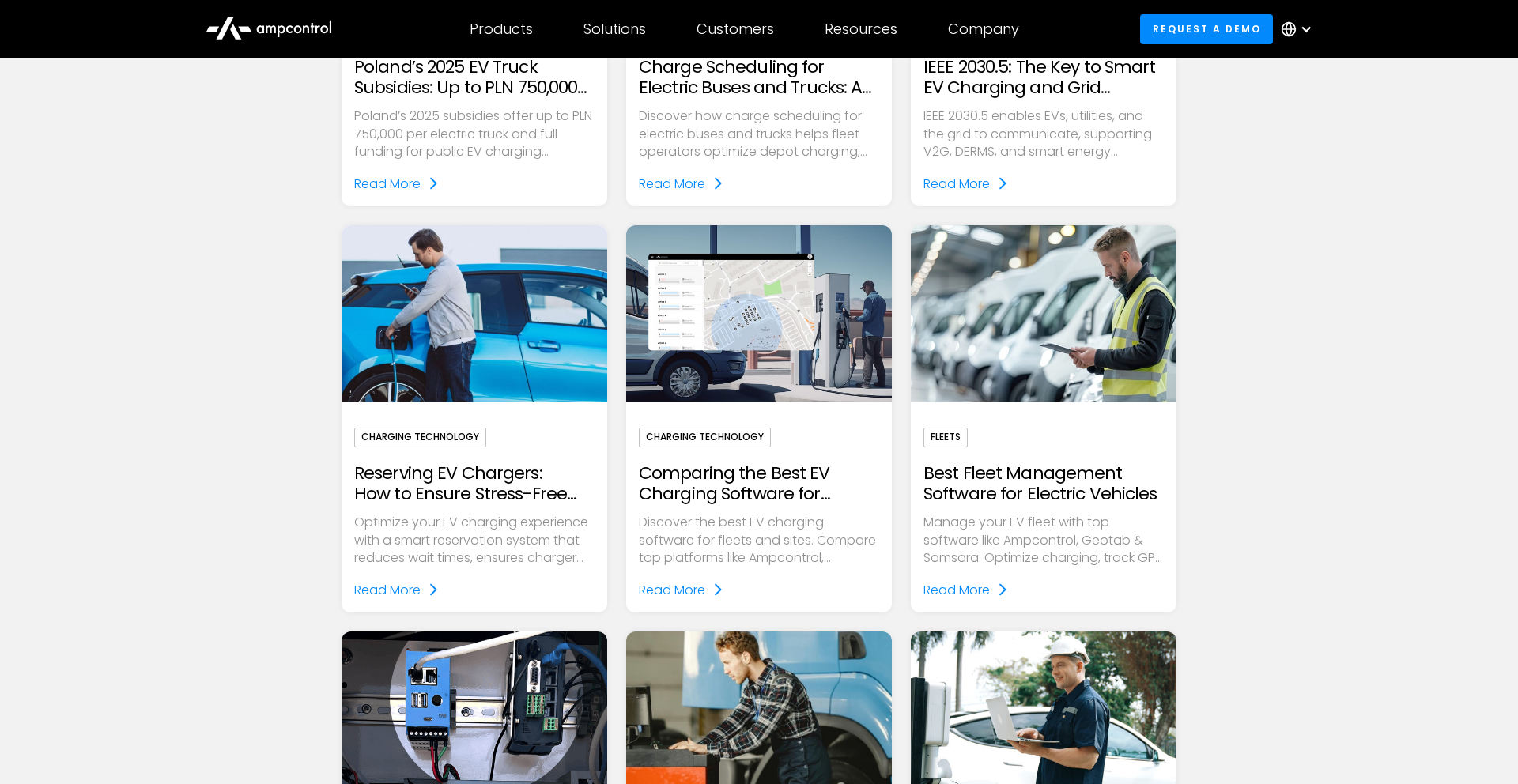
scroll to position [1081, 0]
